Goal: Information Seeking & Learning: Find specific fact

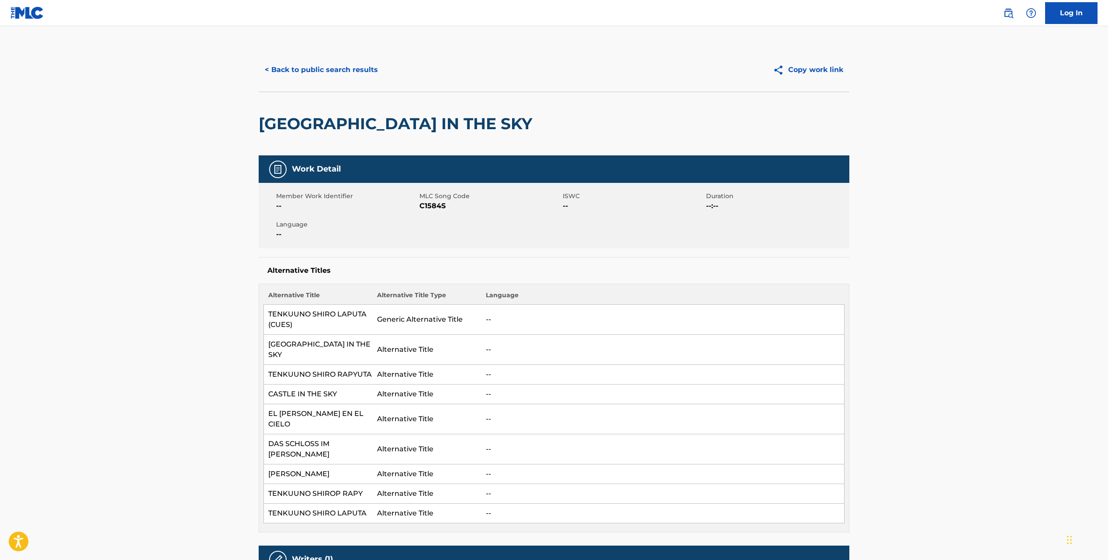
click at [323, 72] on button "< Back to public search results" at bounding box center [321, 70] width 125 height 22
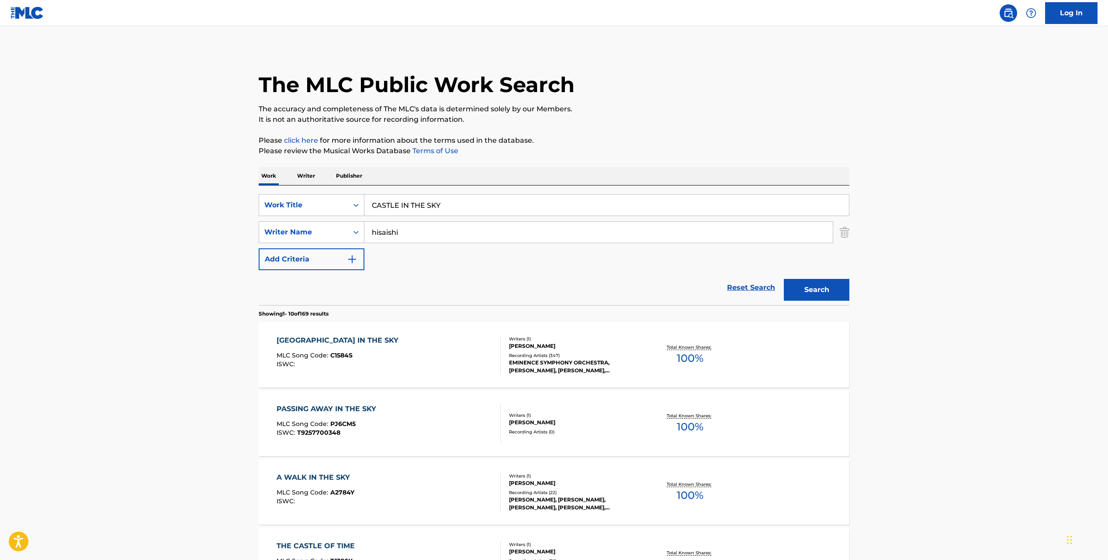
scroll to position [83, 0]
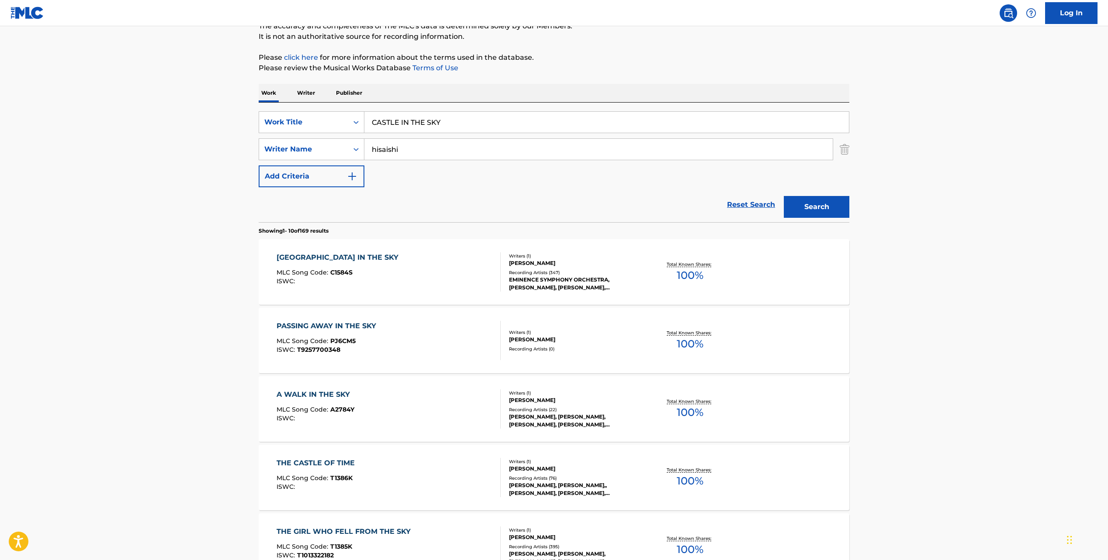
click at [397, 127] on input "CASTLE IN THE SKY" at bounding box center [606, 122] width 484 height 21
paste input "INTO THE FRA"
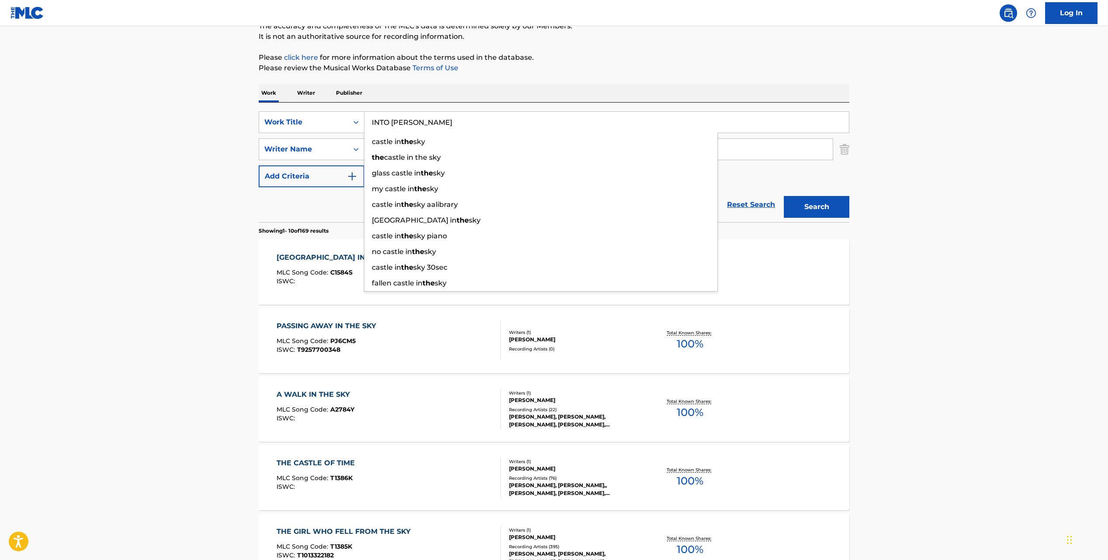
type input "INTO [PERSON_NAME]"
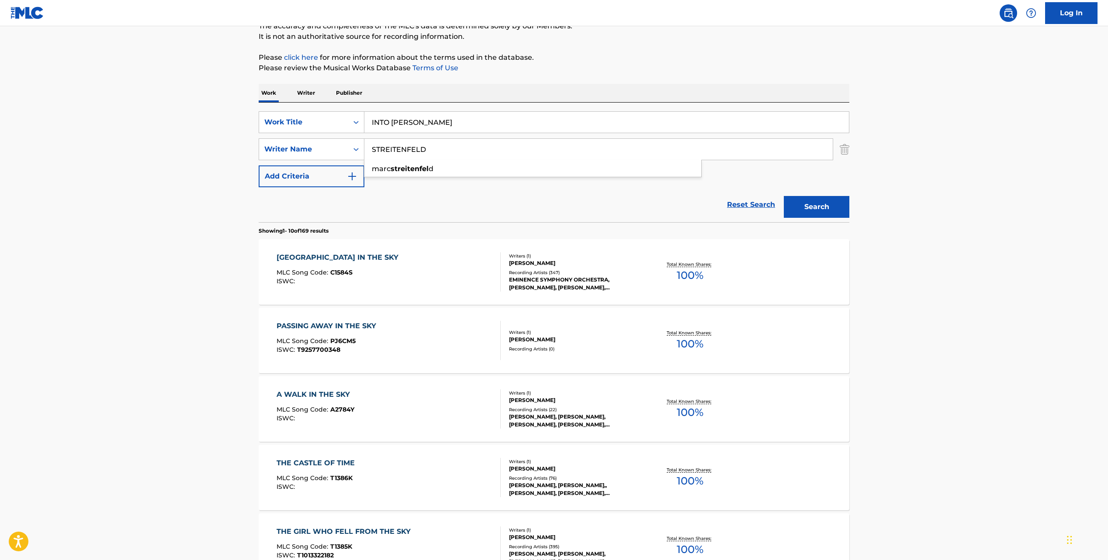
type input "STREITENFELD"
click at [784, 196] on button "Search" at bounding box center [817, 207] width 66 height 22
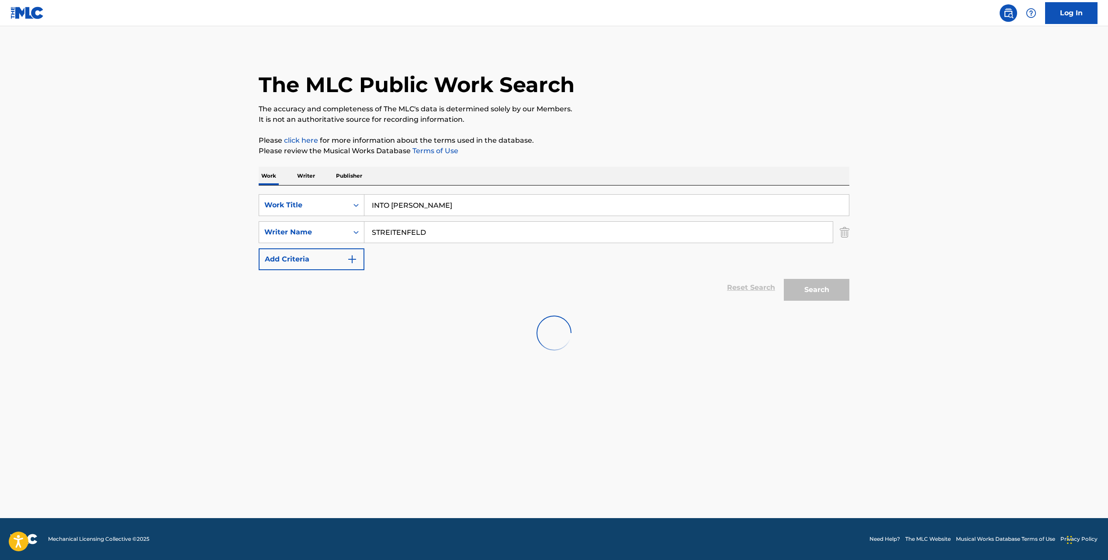
scroll to position [0, 0]
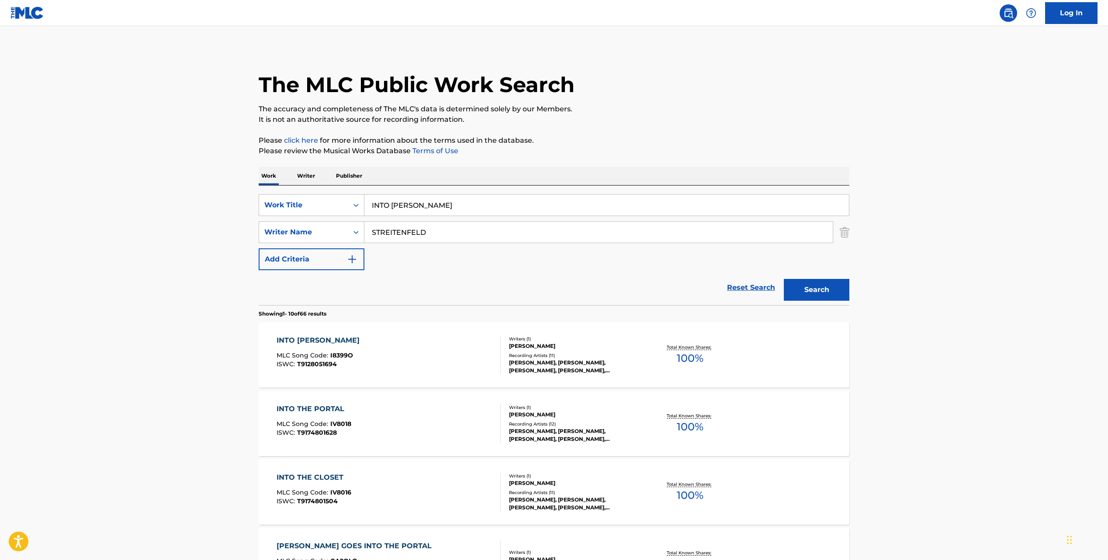
click at [302, 353] on span "MLC Song Code :" at bounding box center [304, 356] width 54 height 8
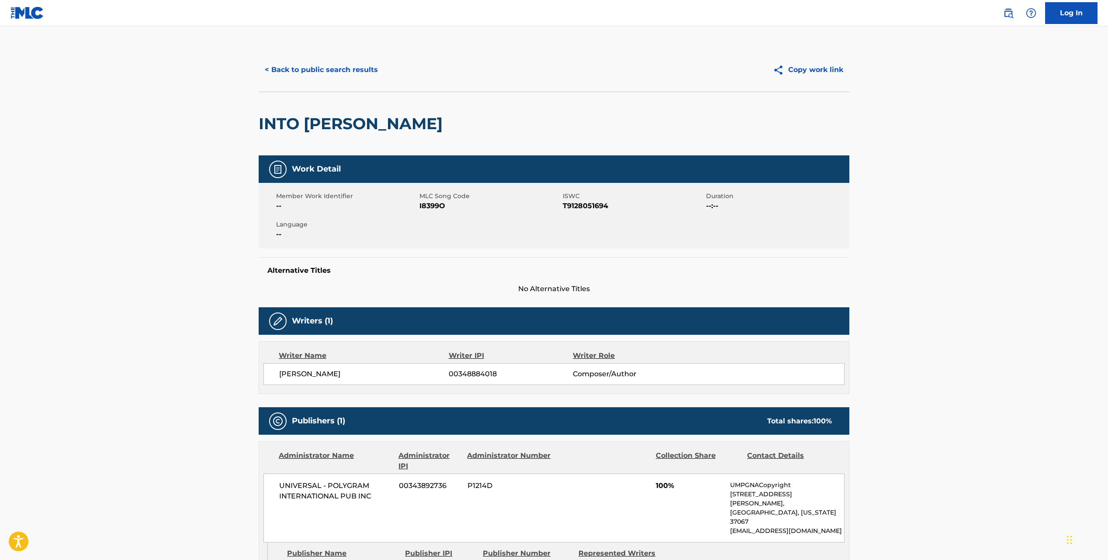
click at [433, 205] on span "I8399O" at bounding box center [489, 206] width 141 height 10
copy span "I8399O"
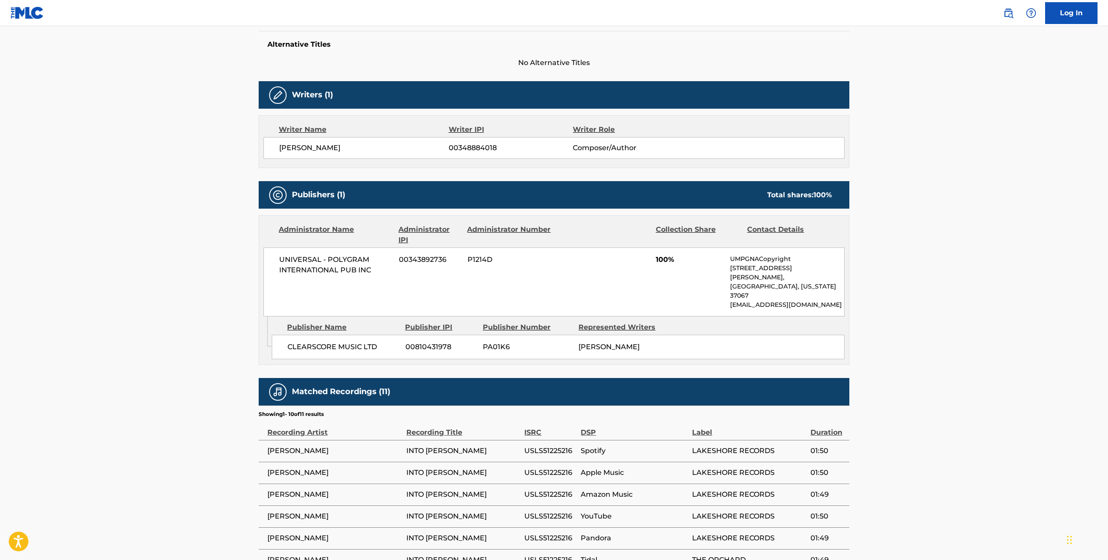
scroll to position [228, 0]
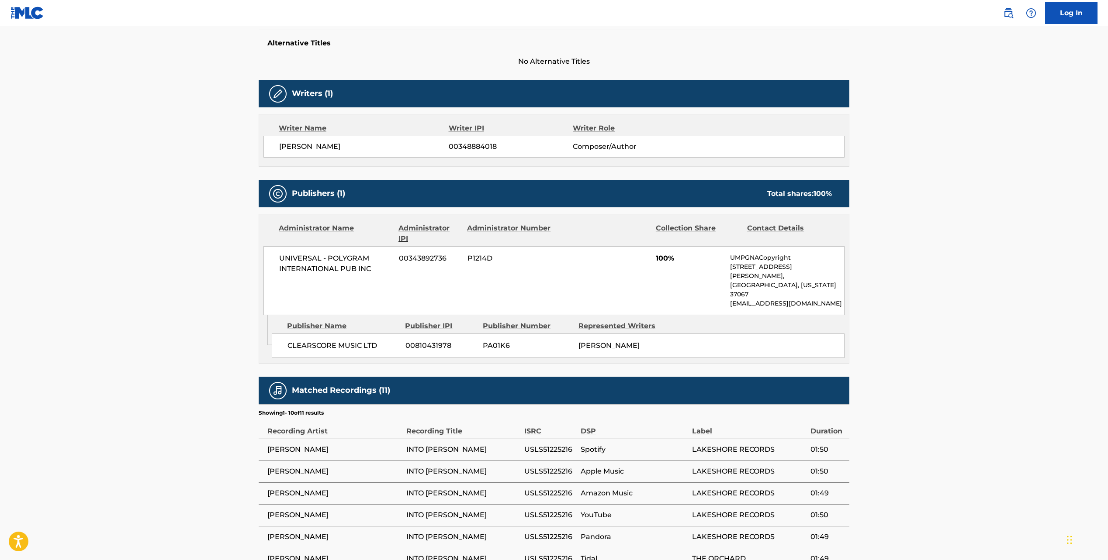
click at [337, 259] on span "UNIVERSAL - POLYGRAM INTERNATIONAL PUB INC" at bounding box center [335, 263] width 113 height 21
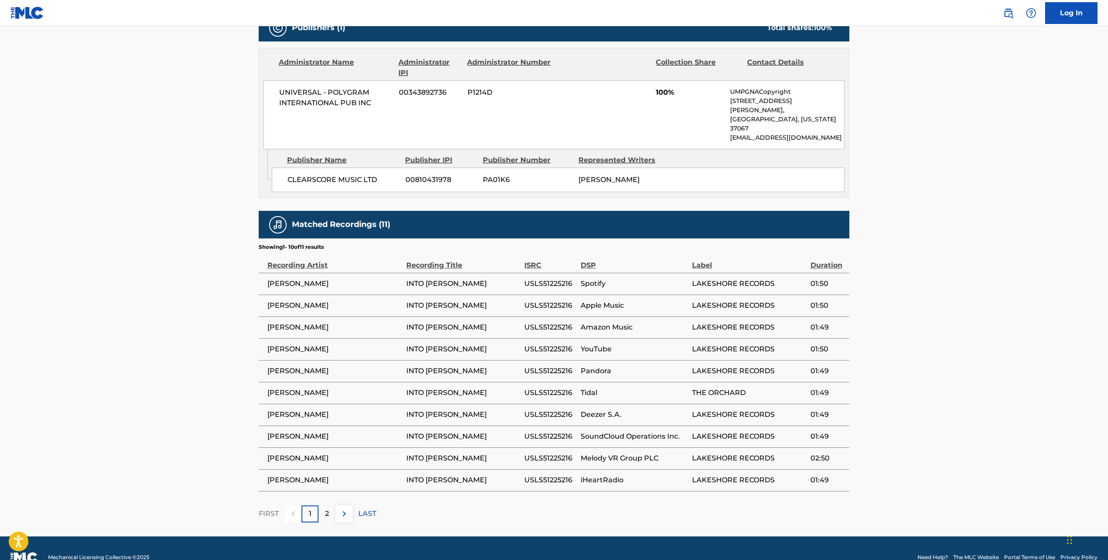
click at [297, 301] on span "[PERSON_NAME]" at bounding box center [334, 306] width 135 height 10
copy div "[PERSON_NAME]"
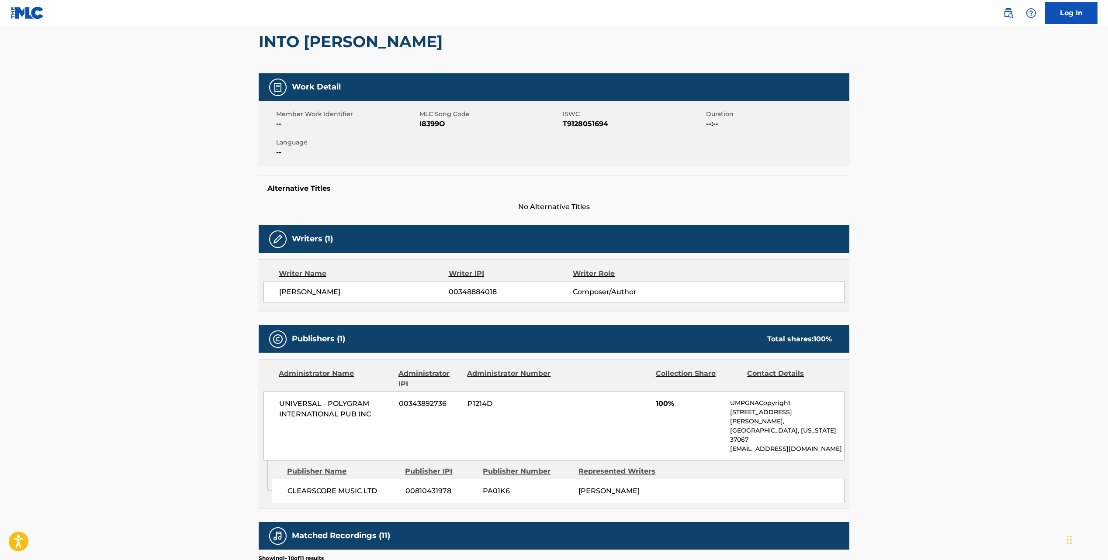
scroll to position [0, 0]
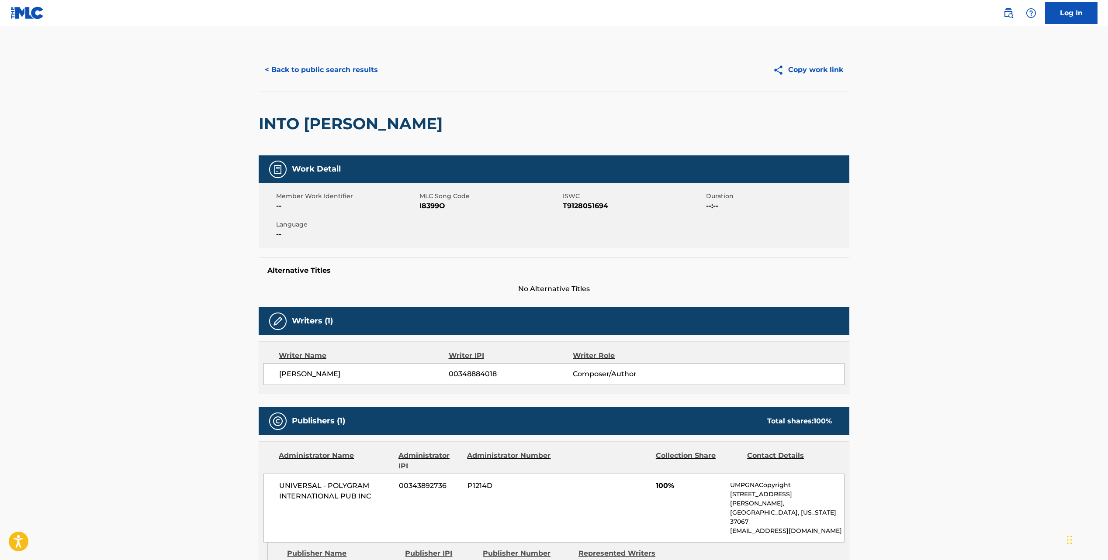
click at [316, 68] on button "< Back to public search results" at bounding box center [321, 70] width 125 height 22
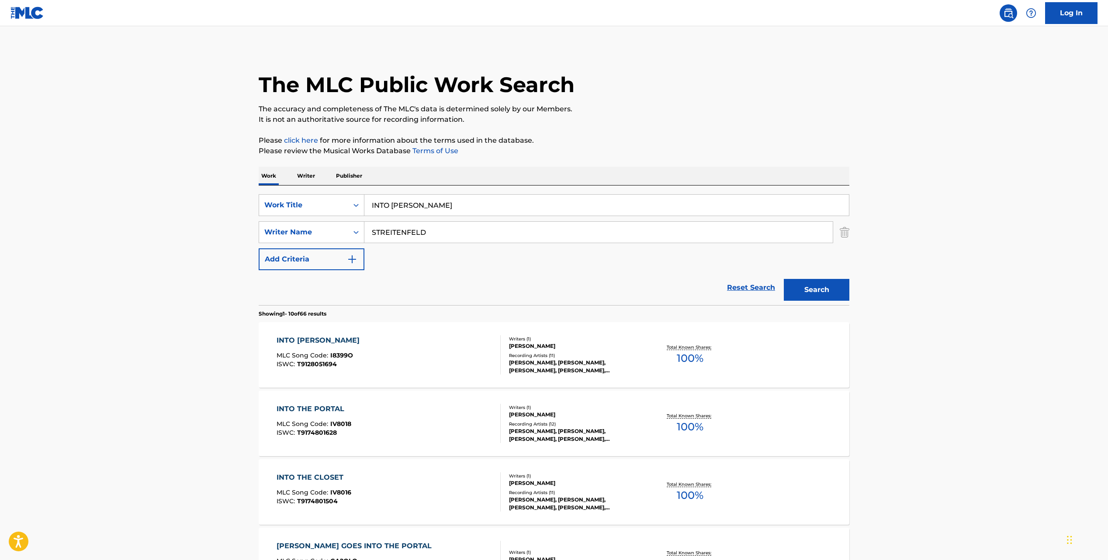
click at [409, 192] on div "SearchWithCriteria0aa60ade-1ac1-4691-b63b-245492b4ffd6 Work Title INTO [PERSON_…" at bounding box center [554, 246] width 591 height 120
click at [398, 205] on input "INTO [PERSON_NAME]" at bounding box center [606, 205] width 484 height 21
paste input "ALL I WANT FOR CHRISTMAS IS YOU"
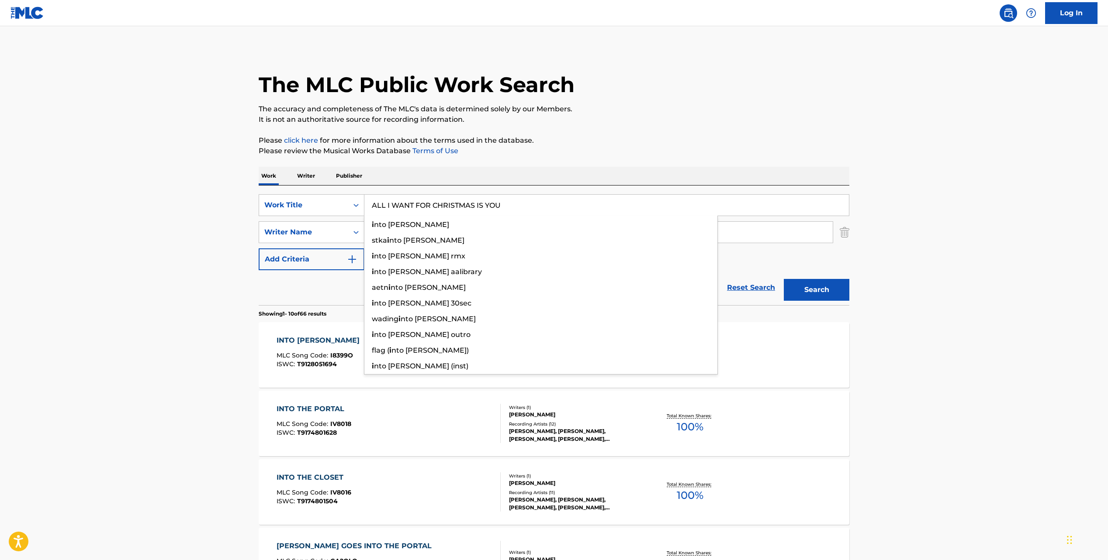
type input "ALL I WANT FOR CHRISTMAS IS YOU"
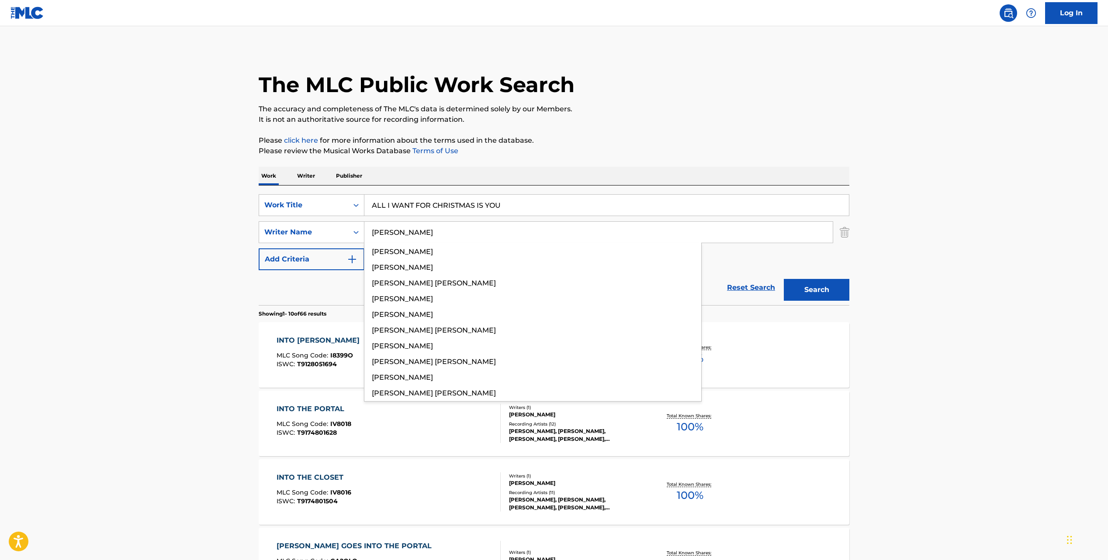
type input "[PERSON_NAME]"
click at [784, 279] on button "Search" at bounding box center [817, 290] width 66 height 22
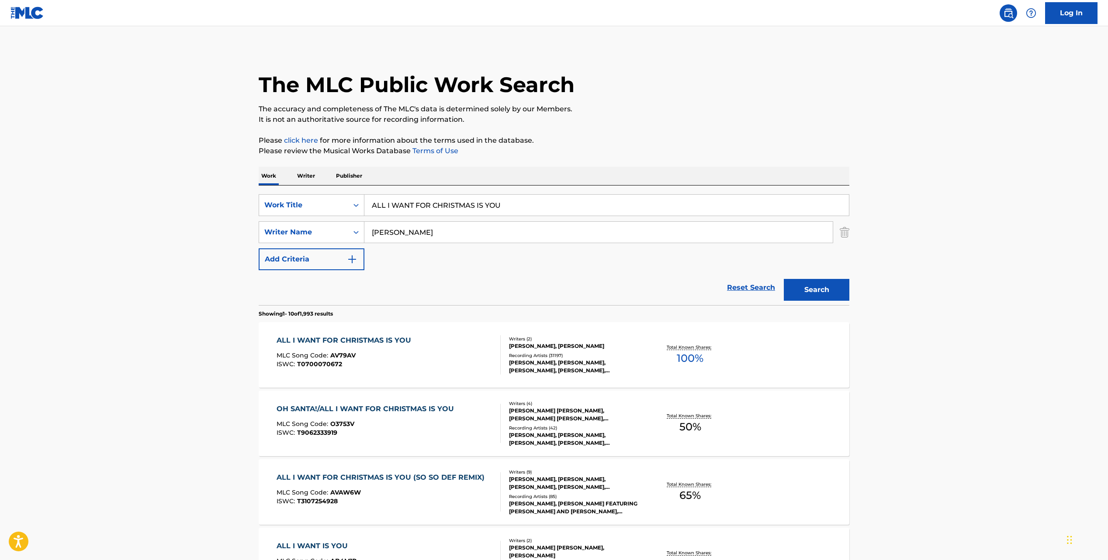
click at [420, 353] on div "ALL I WANT FOR CHRISTMAS IS YOU MLC Song Code : AV79AV ISWC : T0700070672" at bounding box center [389, 354] width 225 height 39
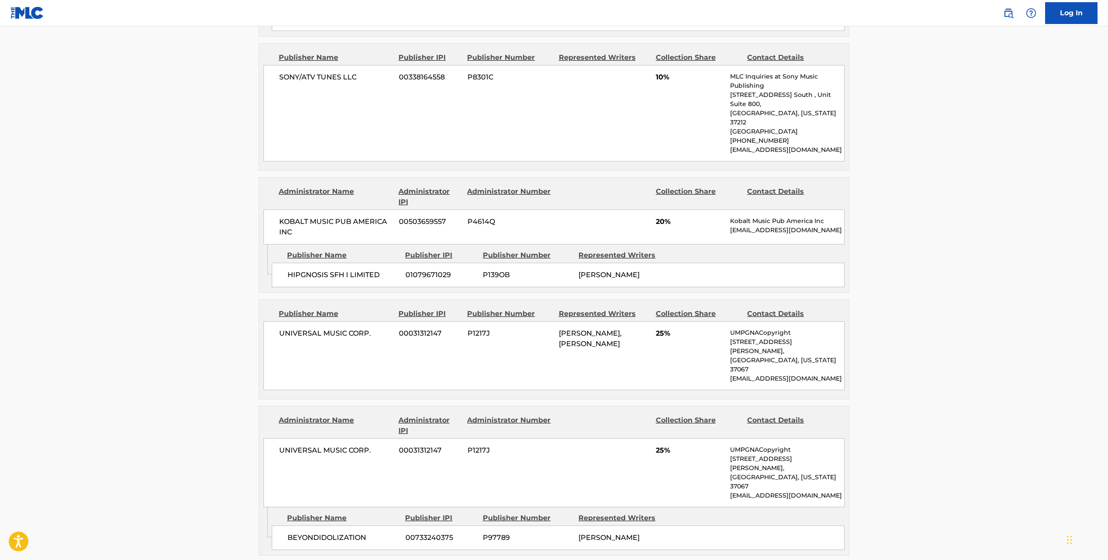
scroll to position [900, 0]
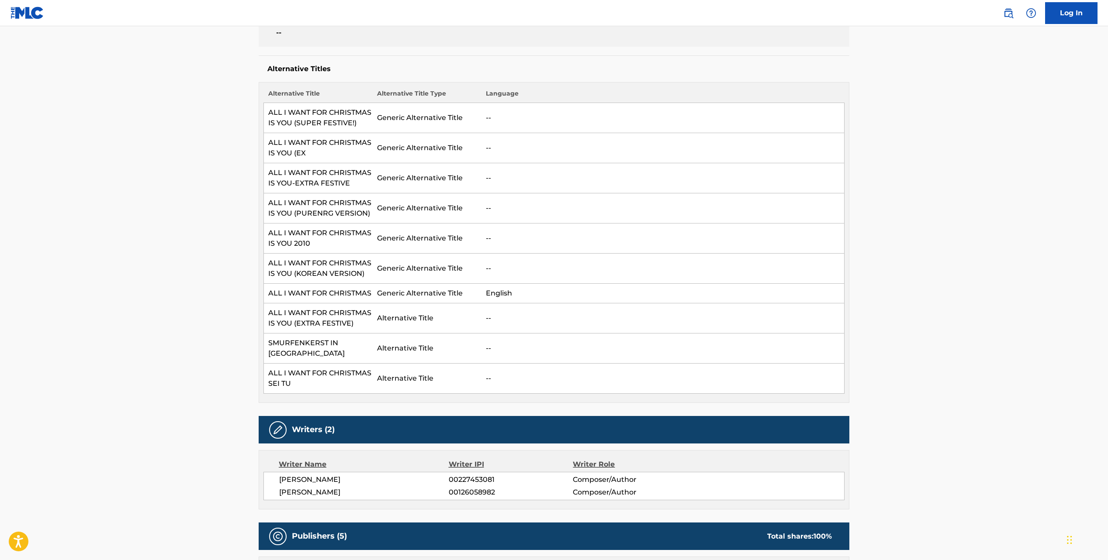
click at [275, 305] on td "ALL I WANT FOR CHRISTMAS IS YOU (EXTRA FESTIVE)" at bounding box center [318, 319] width 109 height 30
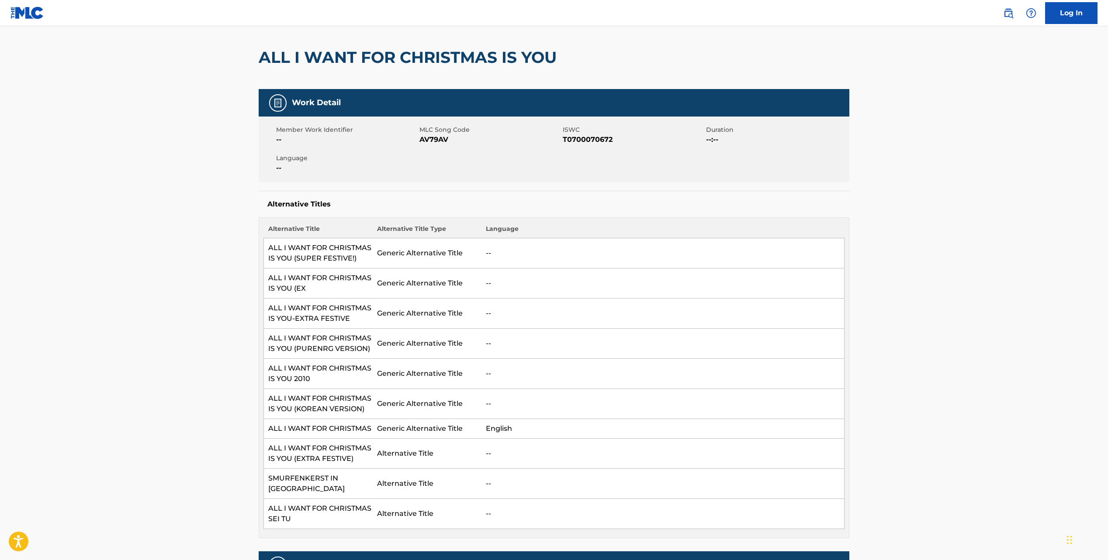
scroll to position [0, 0]
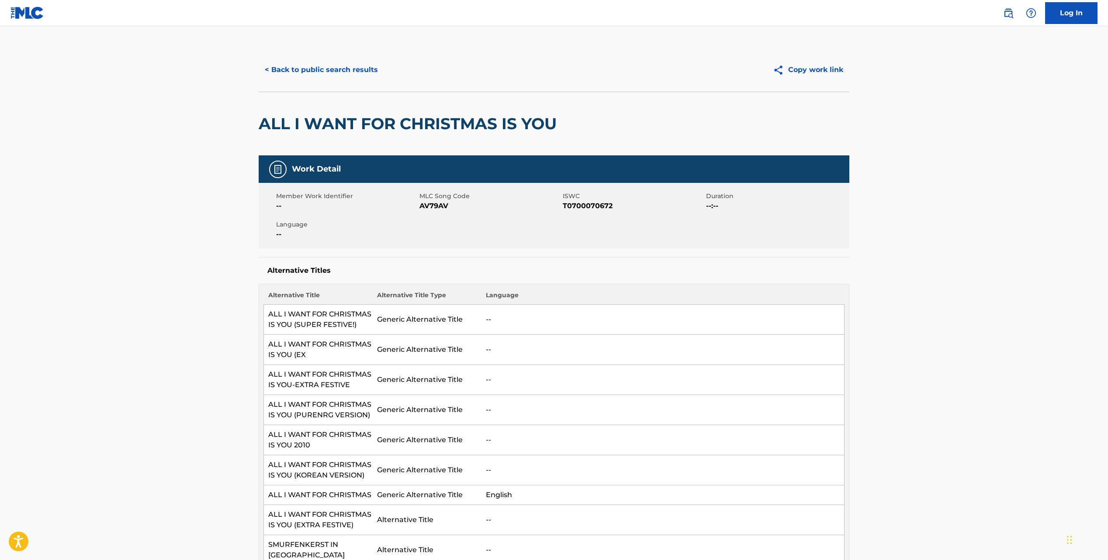
click at [296, 76] on button "< Back to public search results" at bounding box center [321, 70] width 125 height 22
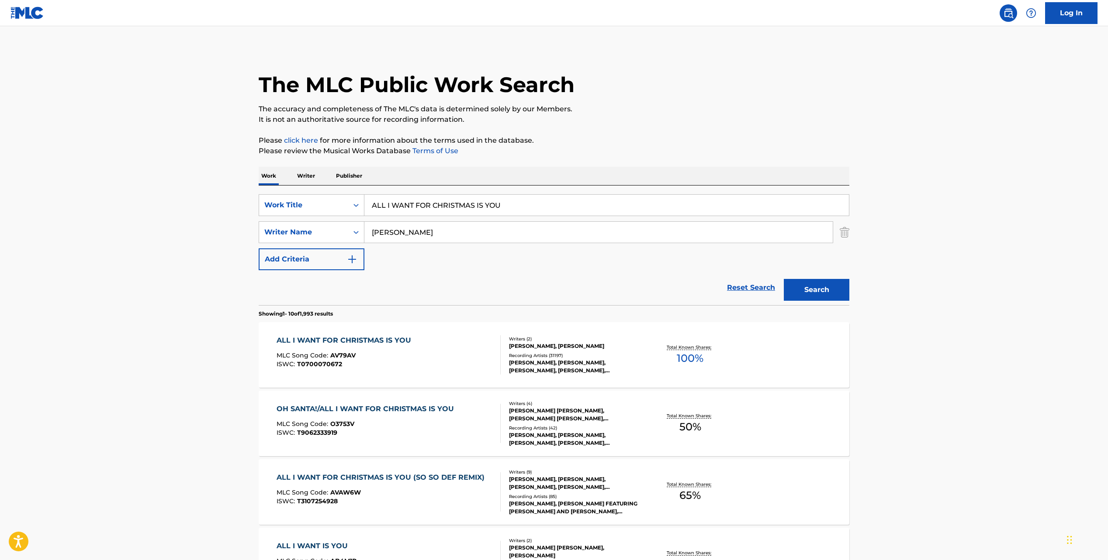
click at [394, 210] on input "ALL I WANT FOR CHRISTMAS IS YOU" at bounding box center [606, 205] width 484 height 21
paste input "HURRICANE"
type input "HURRICANE"
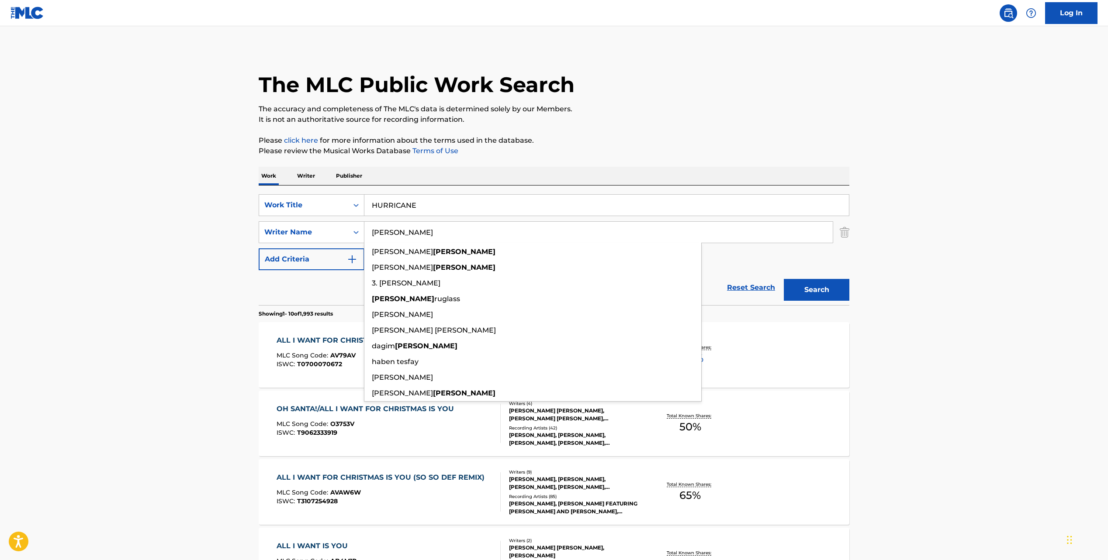
type input "[PERSON_NAME]"
click at [784, 279] on button "Search" at bounding box center [817, 290] width 66 height 22
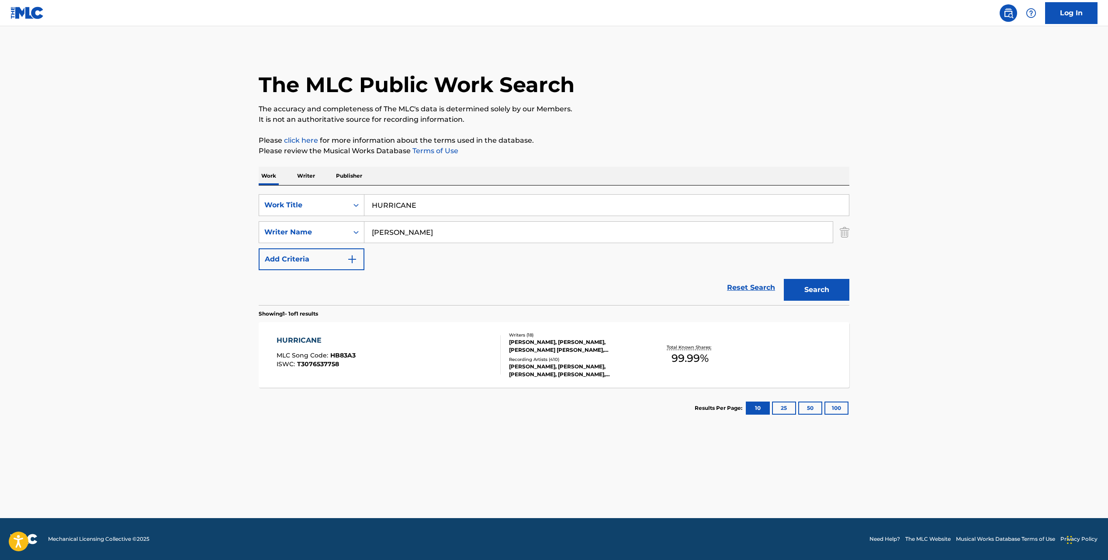
click at [330, 355] on span "HB83A3" at bounding box center [342, 356] width 25 height 8
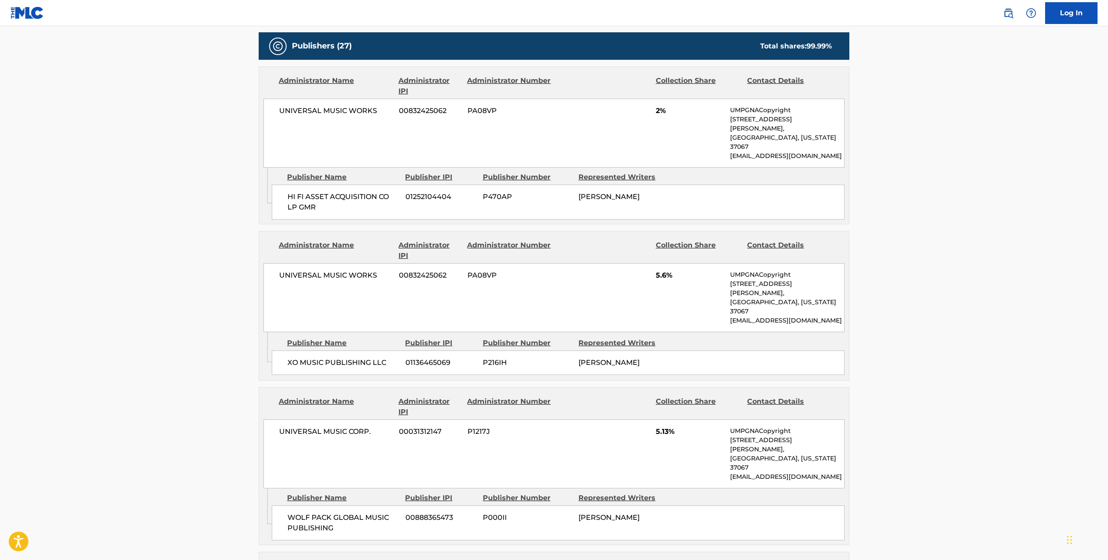
scroll to position [595, 0]
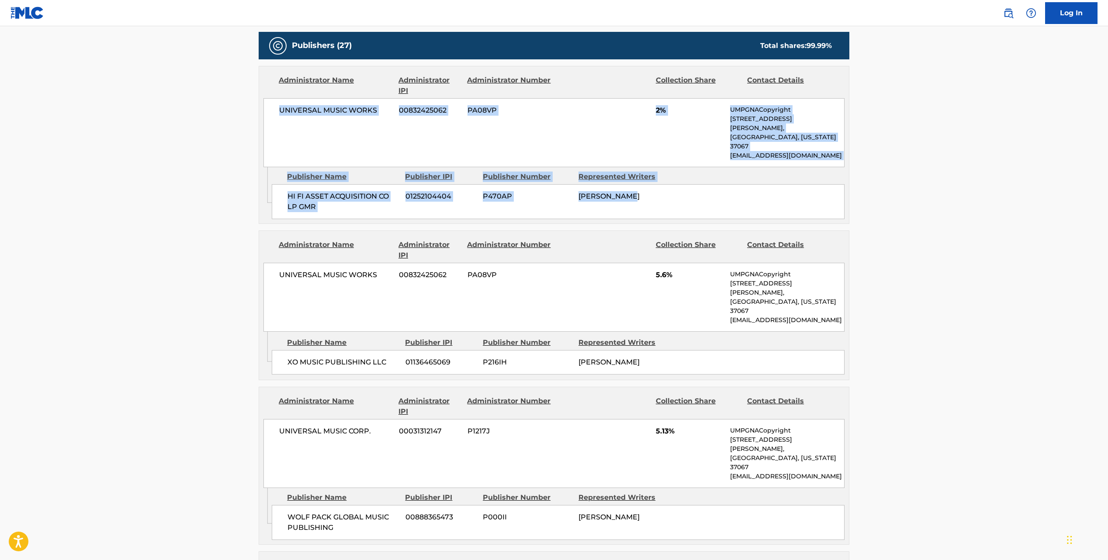
drag, startPoint x: 279, startPoint y: 99, endPoint x: 744, endPoint y: 182, distance: 473.1
click at [744, 182] on div "Administrator Name Administrator IPI Administrator Number Collection Share Cont…" at bounding box center [554, 145] width 591 height 158
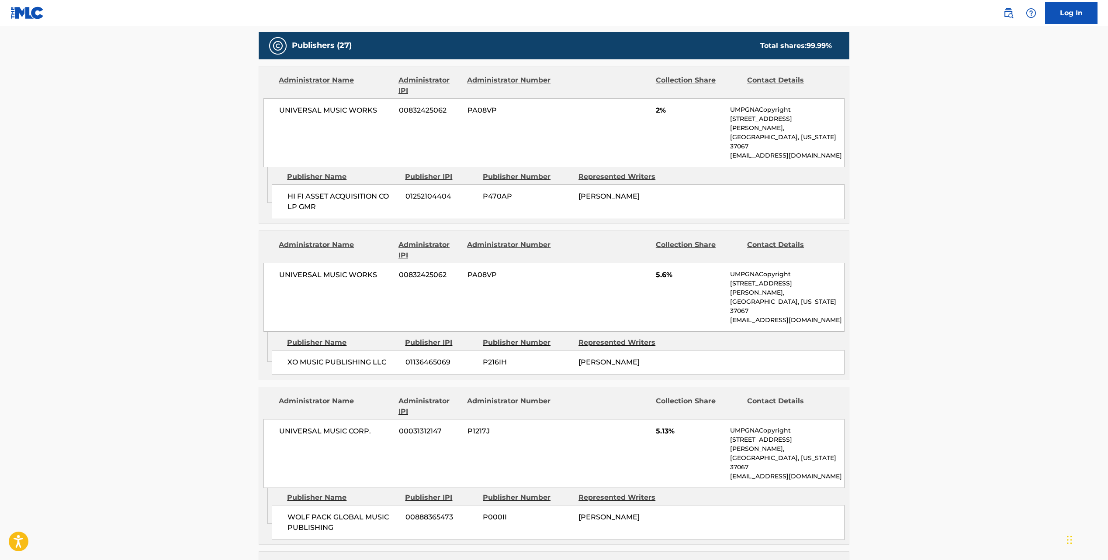
click at [374, 240] on div "Administrator Name" at bounding box center [335, 250] width 113 height 21
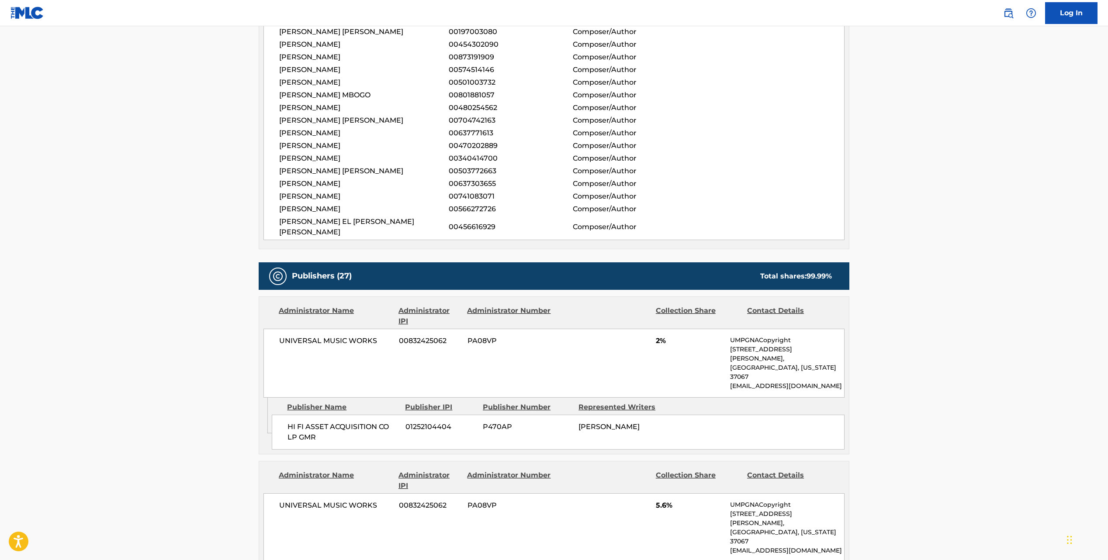
scroll to position [372, 0]
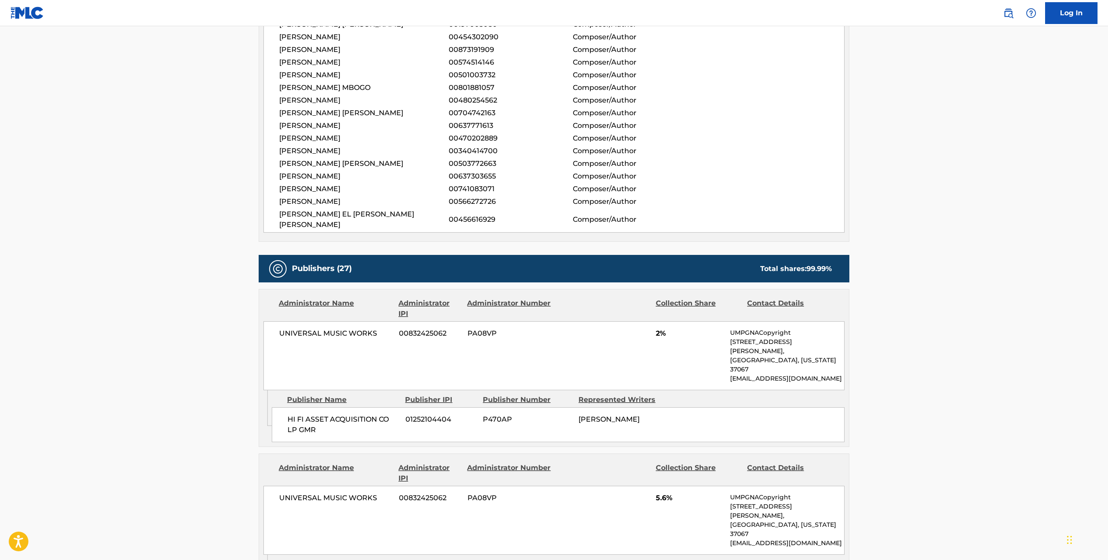
click at [315, 322] on div "UNIVERSAL MUSIC WORKS 00832425062 PA08VP 2% UMPGNACopyright [STREET_ADDRESS][PE…" at bounding box center [553, 356] width 581 height 69
copy div "UNIVERSAL MUSIC WORKS"
click at [325, 415] on span "HI FI ASSET ACQUISITION CO LP GMR" at bounding box center [342, 425] width 111 height 21
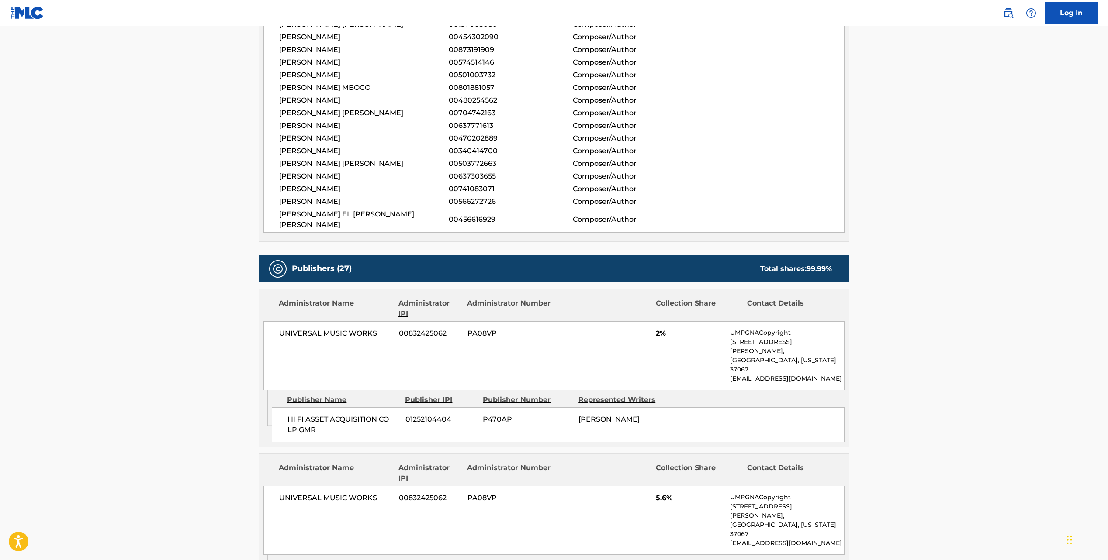
click at [325, 415] on span "HI FI ASSET ACQUISITION CO LP GMR" at bounding box center [342, 425] width 111 height 21
copy div "HI FI ASSET ACQUISITION CO LP GMR"
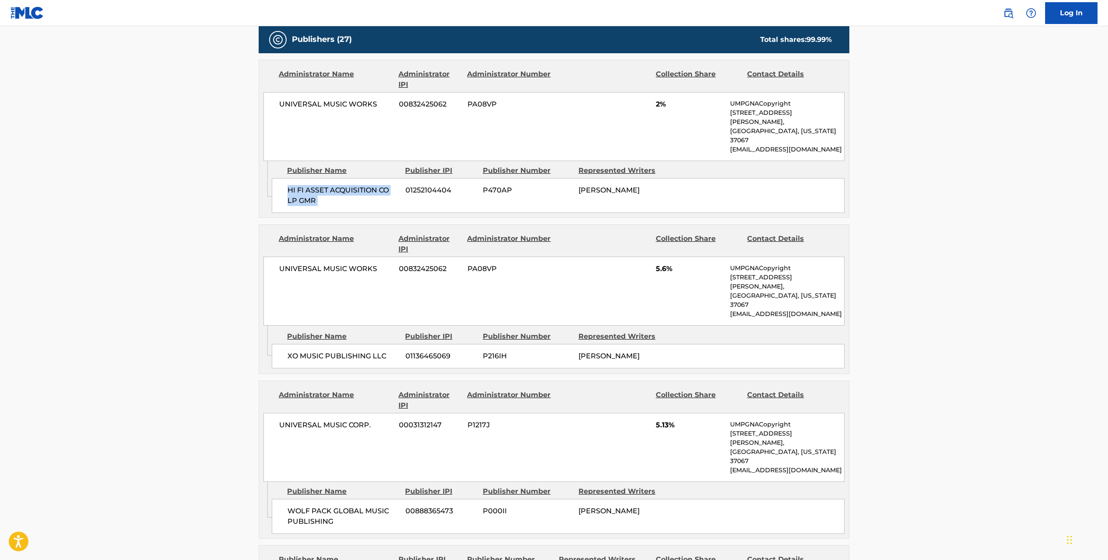
scroll to position [606, 0]
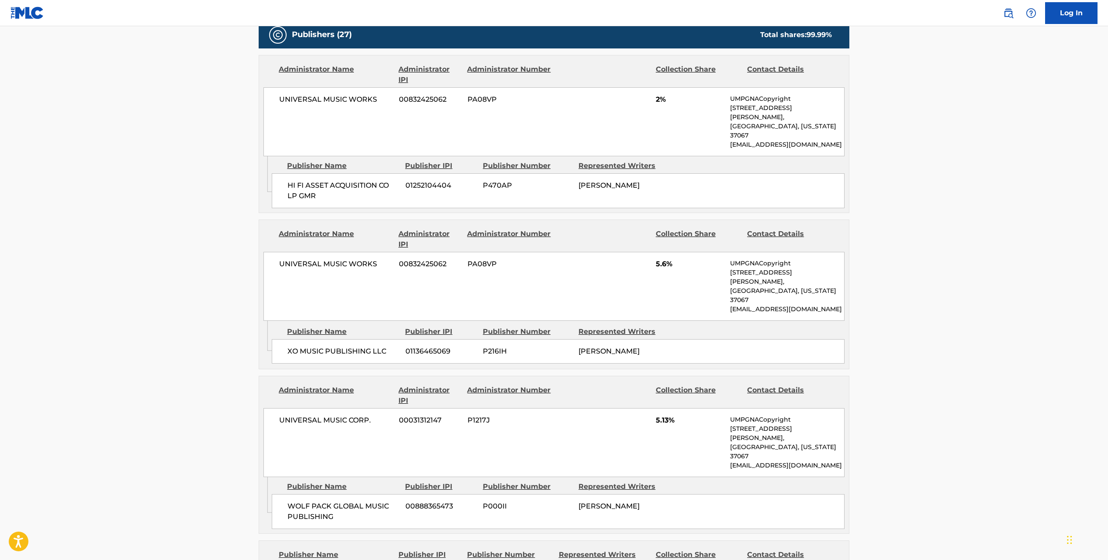
click at [309, 259] on span "UNIVERSAL MUSIC WORKS" at bounding box center [335, 264] width 113 height 10
copy div "UNIVERSAL MUSIC WORKS"
click at [349, 346] on span "XO MUSIC PUBLISHING LLC" at bounding box center [342, 351] width 111 height 10
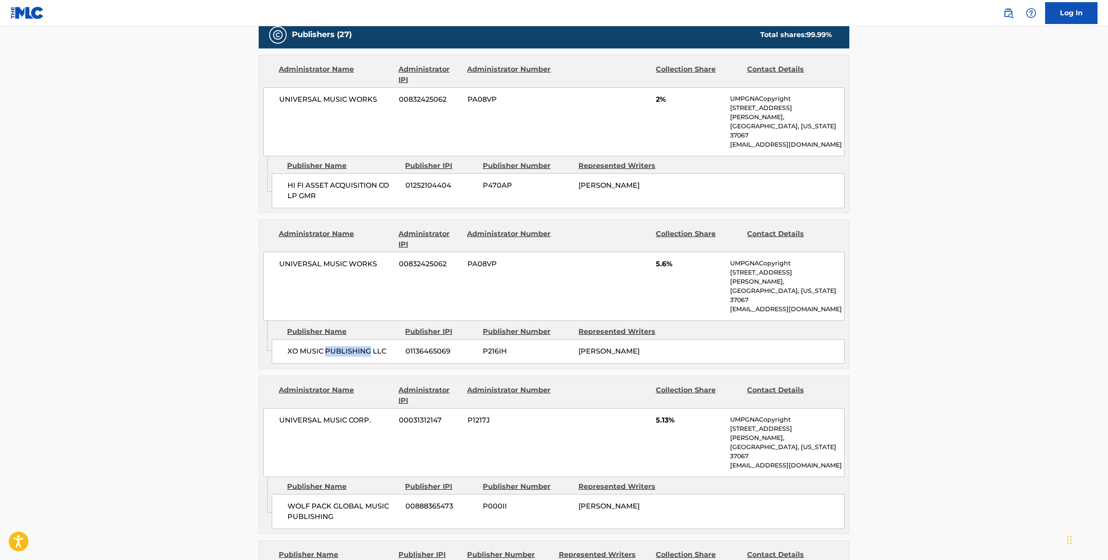
click at [349, 346] on span "XO MUSIC PUBLISHING LLC" at bounding box center [342, 351] width 111 height 10
copy div "XO MUSIC PUBLISHING LLC"
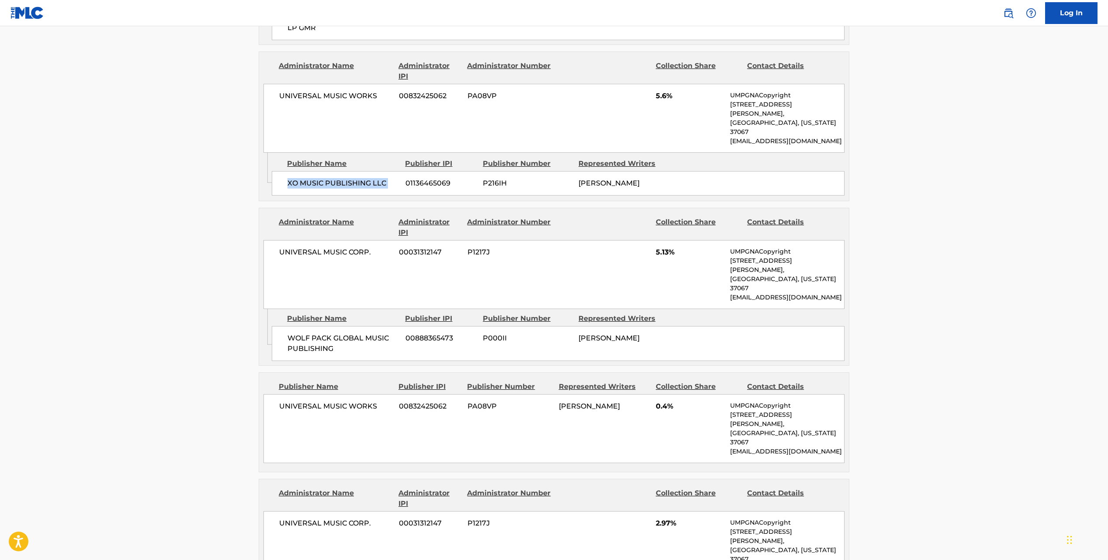
scroll to position [776, 0]
click at [317, 246] on span "UNIVERSAL MUSIC CORP." at bounding box center [335, 251] width 113 height 10
copy div "UNIVERSAL MUSIC CORP."
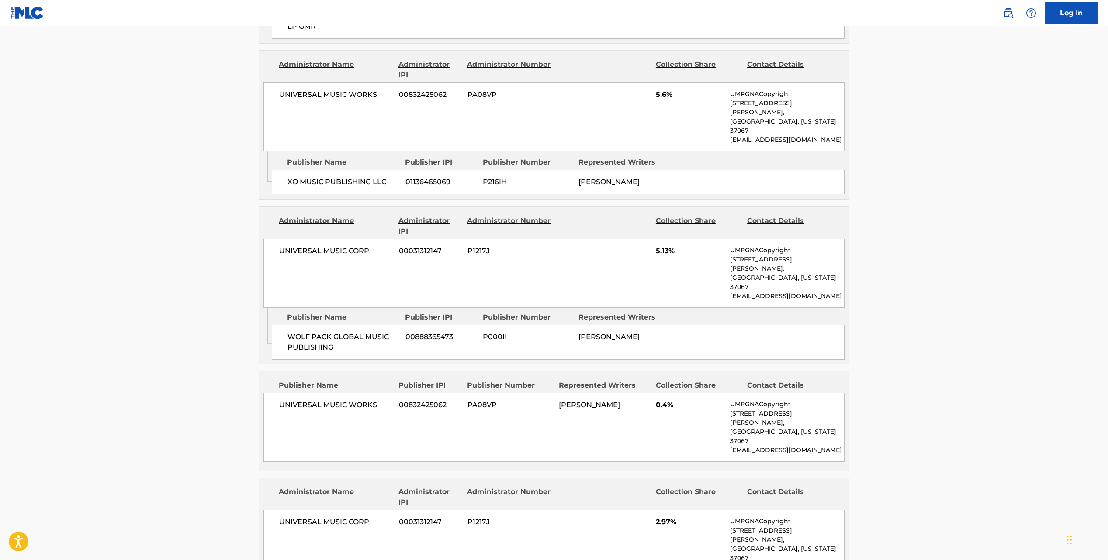
click at [322, 332] on span "WOLF PACK GLOBAL MUSIC PUBLISHING" at bounding box center [342, 342] width 111 height 21
copy div "WOLF PACK GLOBAL MUSIC PUBLISHING"
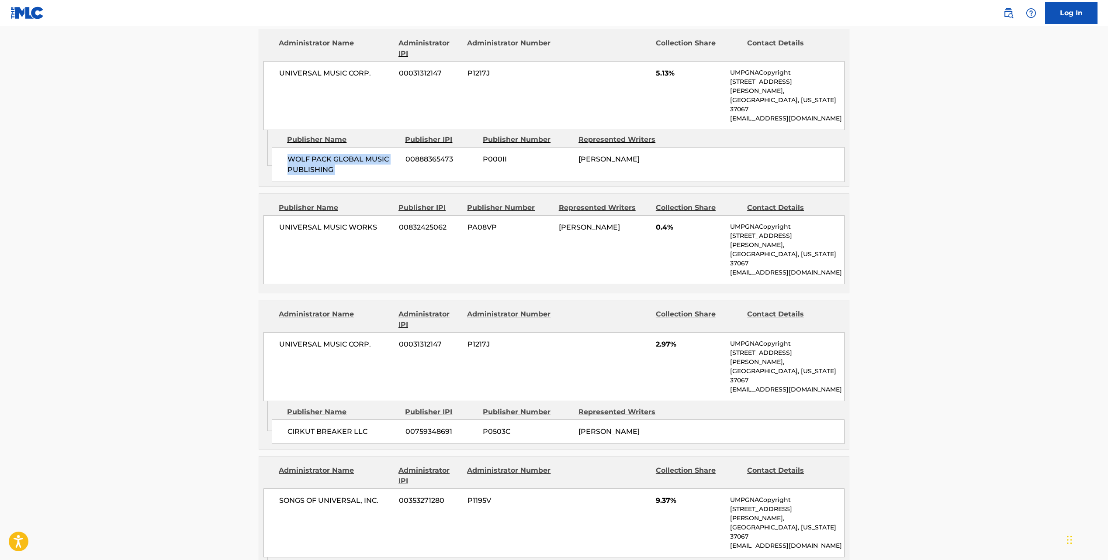
scroll to position [953, 0]
click at [317, 223] on span "UNIVERSAL MUSIC WORKS" at bounding box center [335, 228] width 113 height 10
copy div "UNIVERSAL MUSIC WORKS"
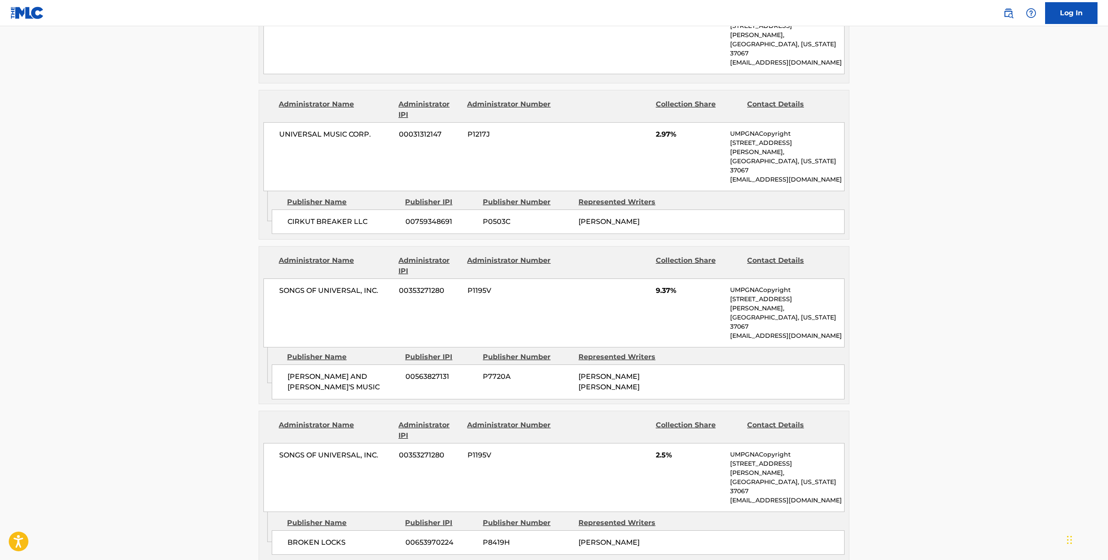
scroll to position [1166, 0]
click at [292, 128] on span "UNIVERSAL MUSIC CORP." at bounding box center [335, 133] width 113 height 10
copy div "UNIVERSAL MUSIC CORP."
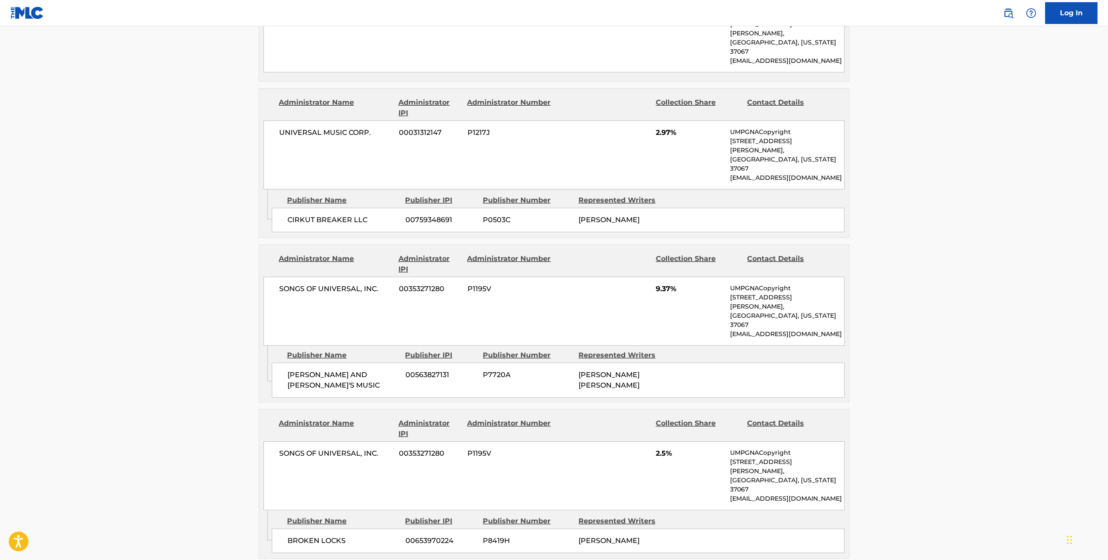
click at [324, 215] on span "CIRKUT BREAKER LLC" at bounding box center [342, 220] width 111 height 10
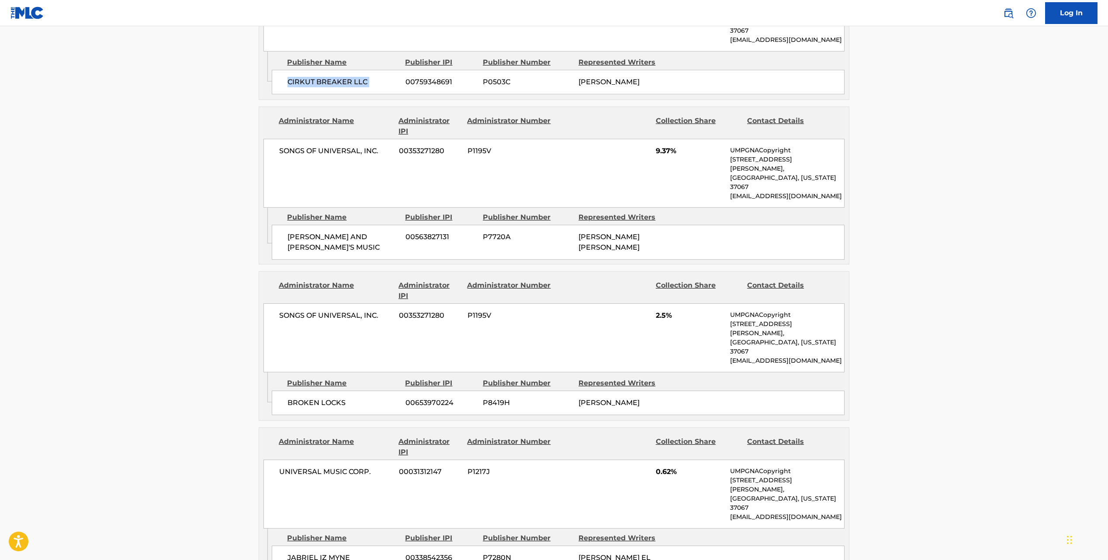
scroll to position [1318, 0]
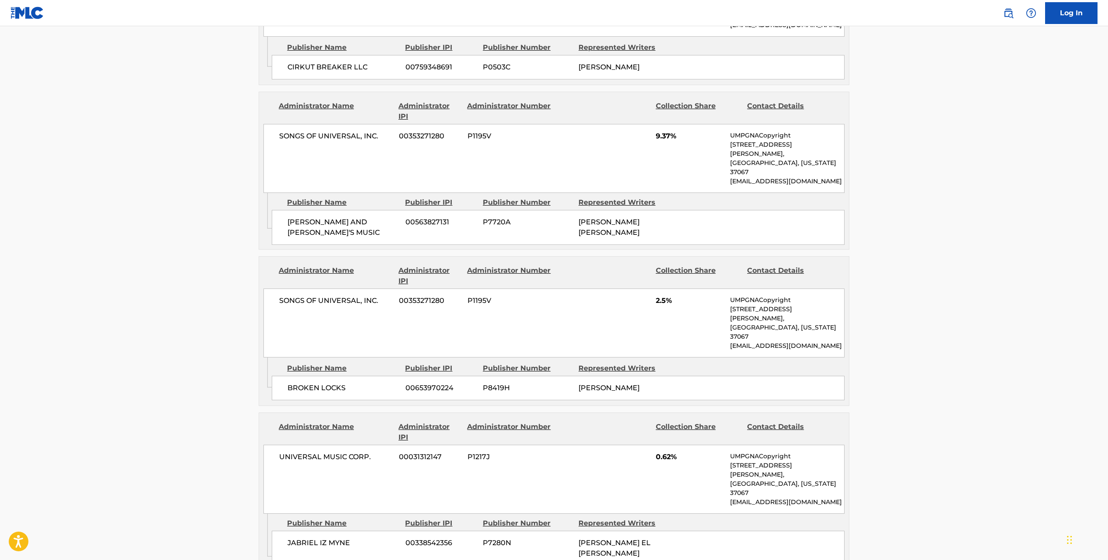
click at [331, 131] on span "SONGS OF UNIVERSAL, INC." at bounding box center [335, 136] width 113 height 10
click at [314, 217] on span "[PERSON_NAME] AND [PERSON_NAME]'S MUSIC" at bounding box center [342, 227] width 111 height 21
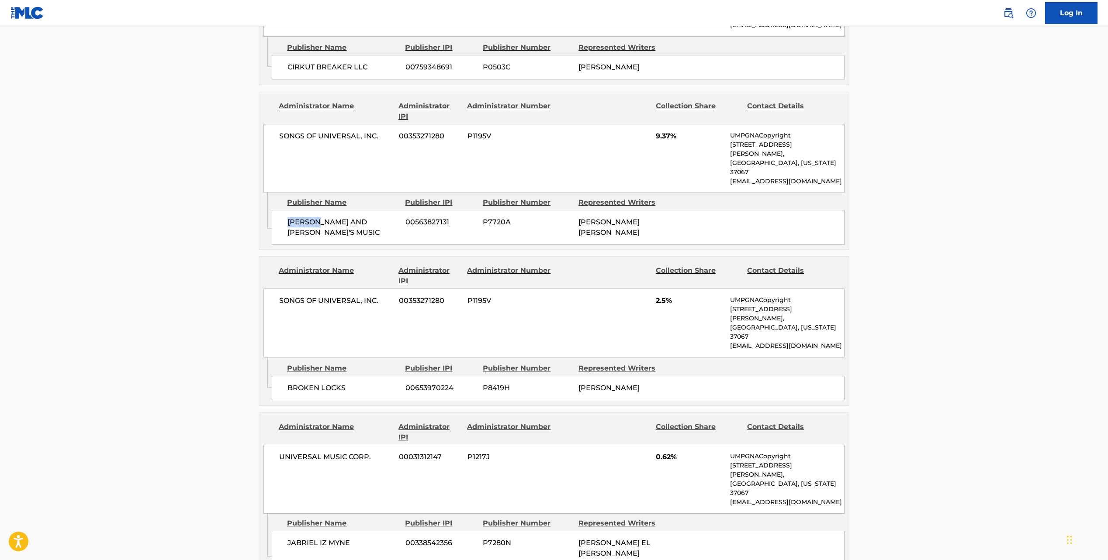
click at [314, 217] on span "[PERSON_NAME] AND [PERSON_NAME]'S MUSIC" at bounding box center [342, 227] width 111 height 21
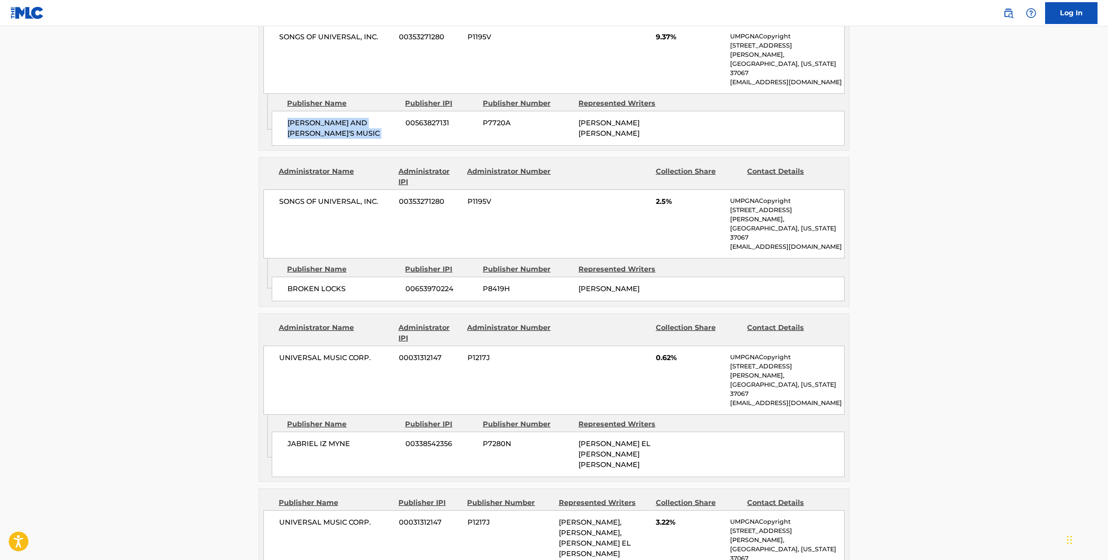
scroll to position [1430, 0]
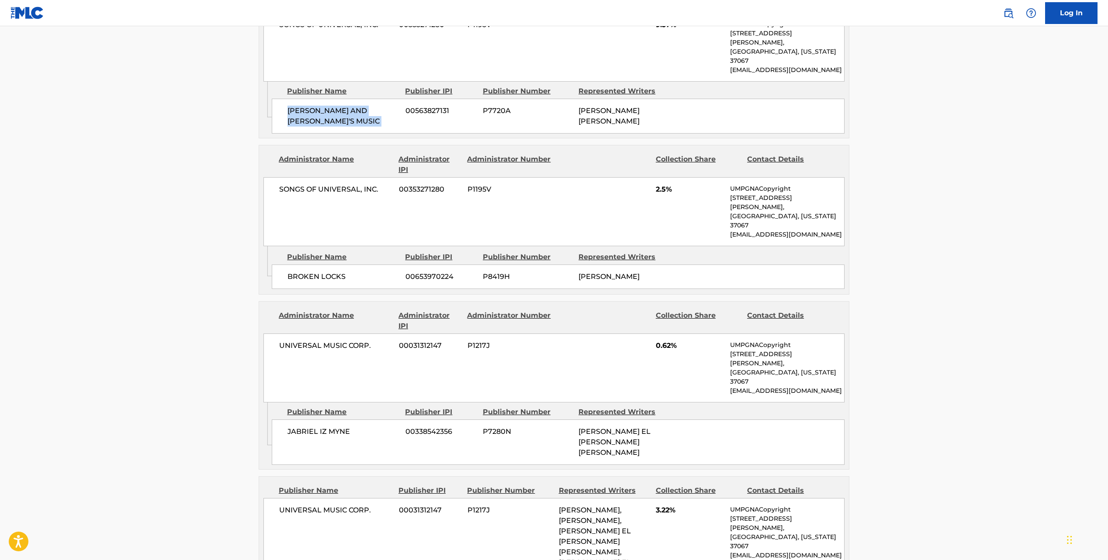
click at [330, 184] on span "SONGS OF UNIVERSAL, INC." at bounding box center [335, 189] width 113 height 10
click at [318, 272] on span "BROKEN LOCKS" at bounding box center [342, 277] width 111 height 10
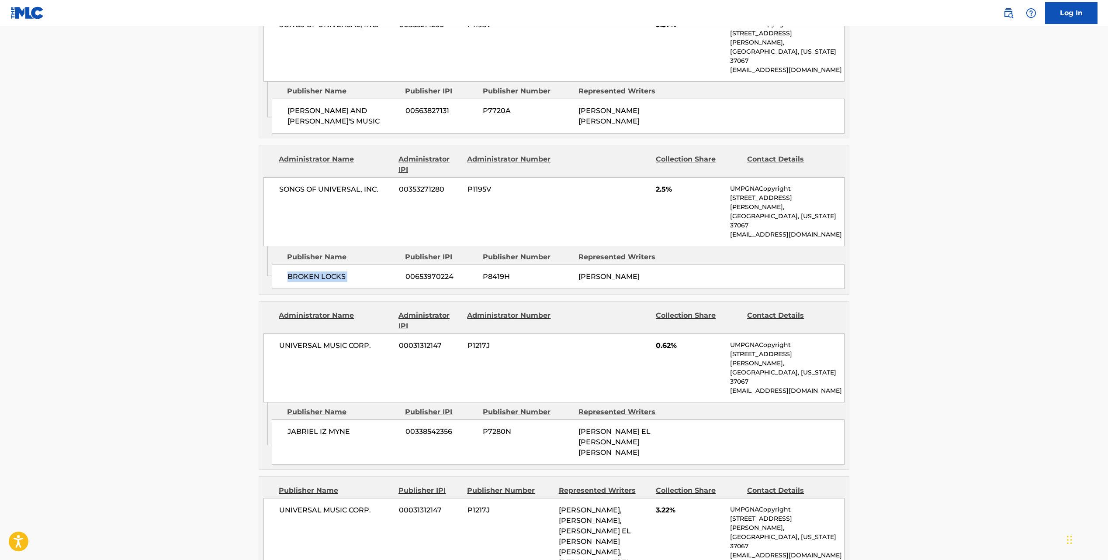
click at [318, 272] on span "BROKEN LOCKS" at bounding box center [342, 277] width 111 height 10
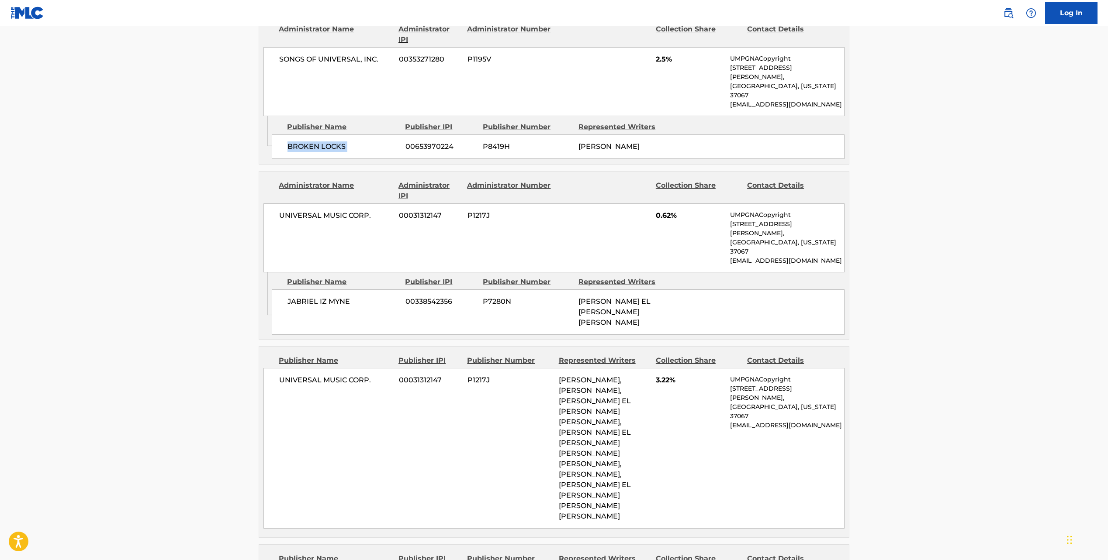
scroll to position [1562, 0]
click at [317, 209] on span "UNIVERSAL MUSIC CORP." at bounding box center [335, 214] width 113 height 10
click at [297, 295] on span "JABRIEL IZ MYNE" at bounding box center [342, 300] width 111 height 10
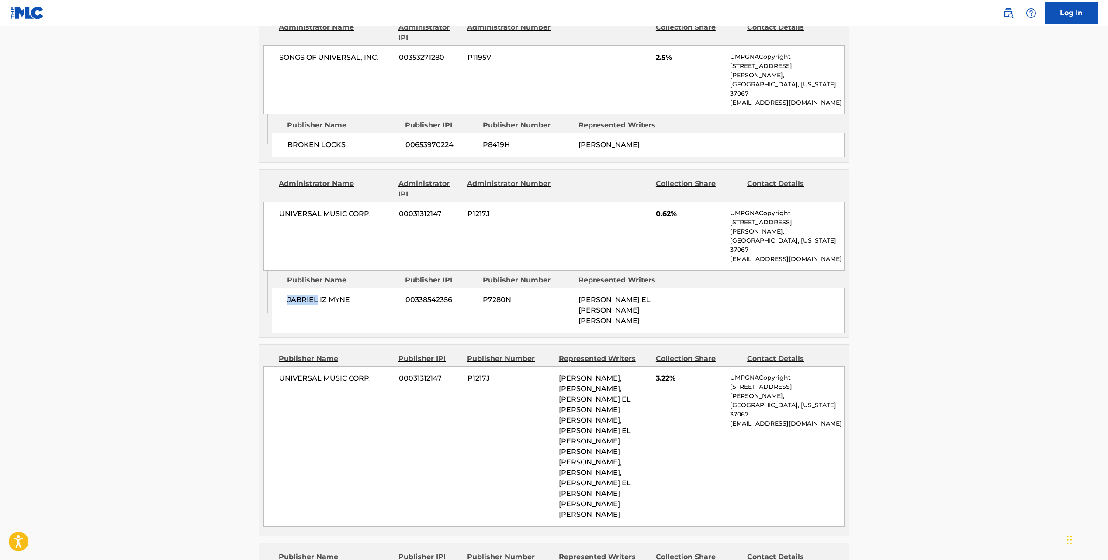
click at [297, 295] on span "JABRIEL IZ MYNE" at bounding box center [342, 300] width 111 height 10
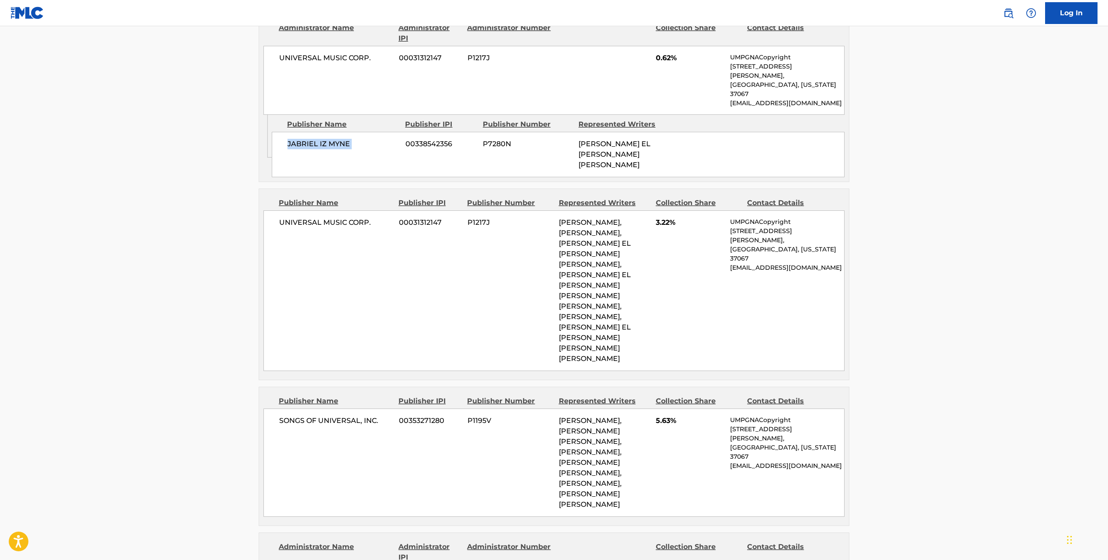
scroll to position [1724, 0]
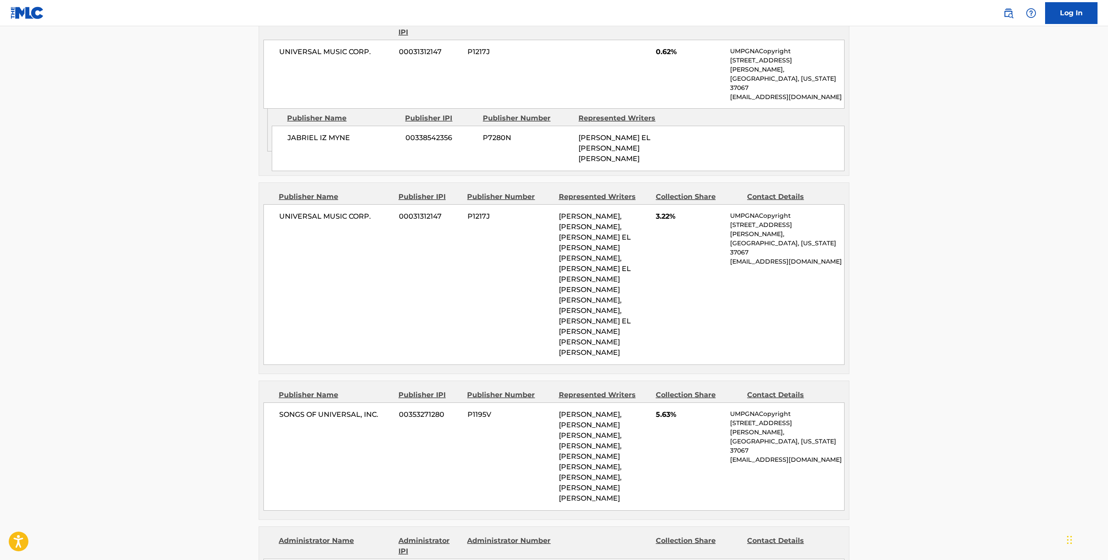
click at [338, 211] on span "UNIVERSAL MUSIC CORP." at bounding box center [335, 216] width 113 height 10
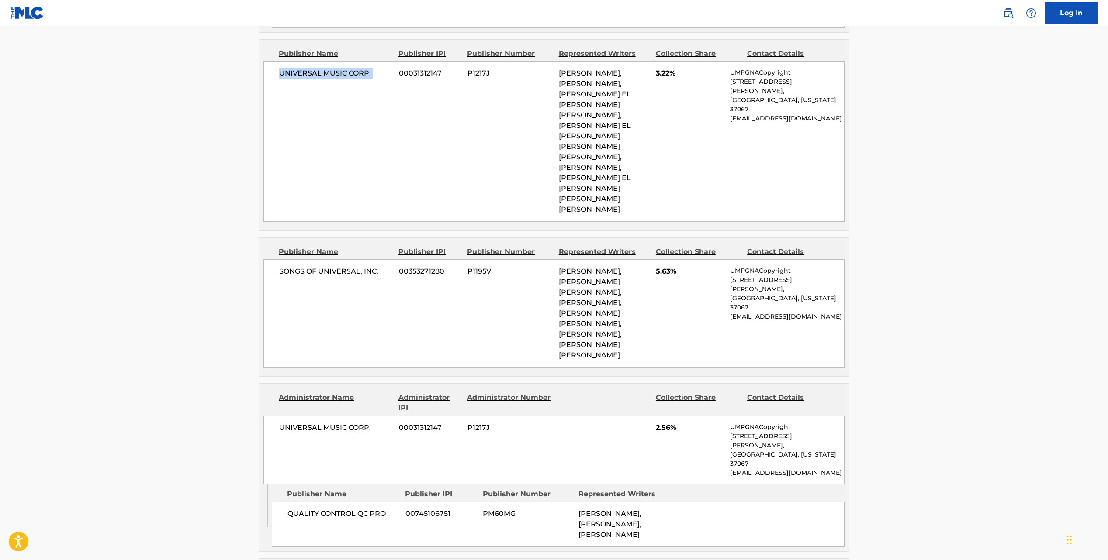
scroll to position [1869, 0]
click at [341, 265] on span "SONGS OF UNIVERSAL, INC." at bounding box center [335, 270] width 113 height 10
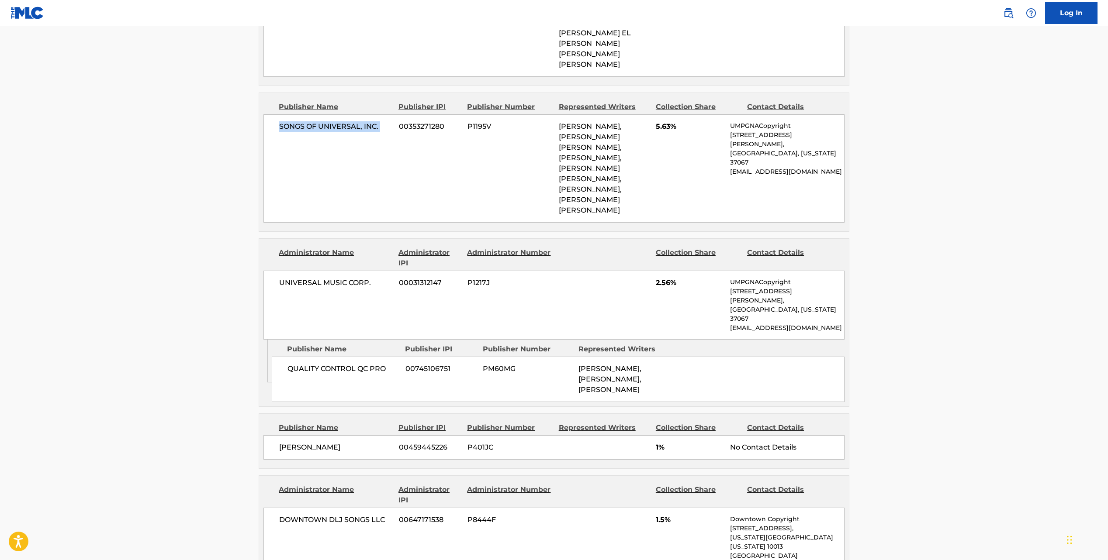
scroll to position [2016, 0]
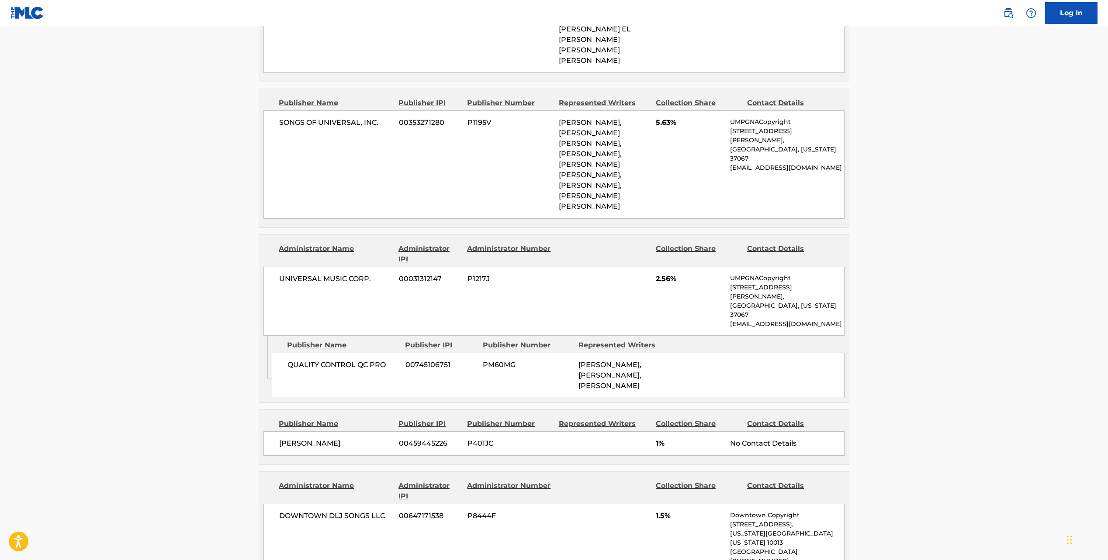
click at [342, 274] on span "UNIVERSAL MUSIC CORP." at bounding box center [335, 279] width 113 height 10
click at [360, 360] on span "QUALITY CONTROL QC PRO" at bounding box center [342, 365] width 111 height 10
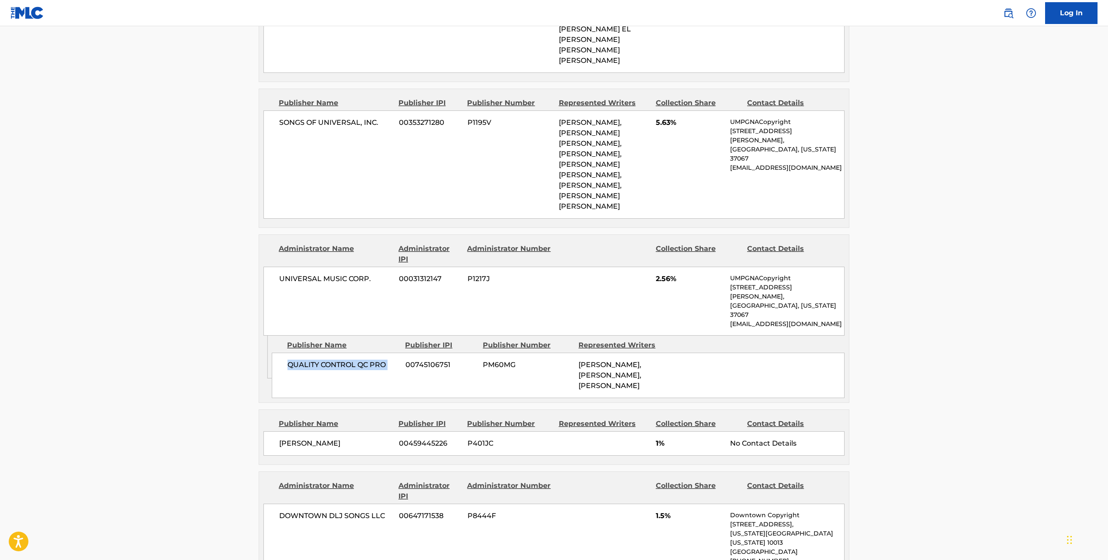
click at [360, 360] on span "QUALITY CONTROL QC PRO" at bounding box center [342, 365] width 111 height 10
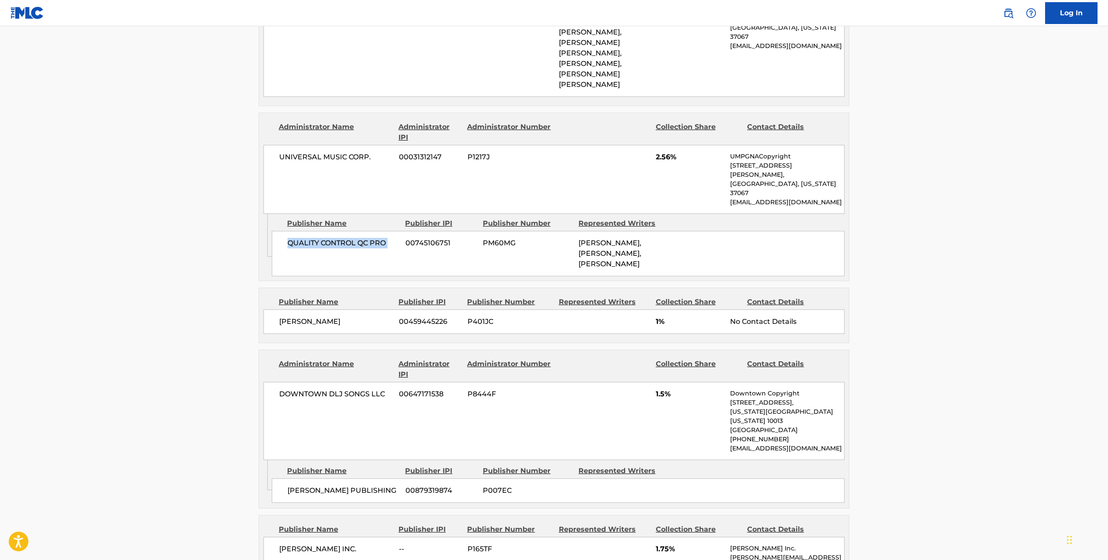
scroll to position [2140, 0]
click at [310, 315] on span "[PERSON_NAME]" at bounding box center [335, 320] width 113 height 10
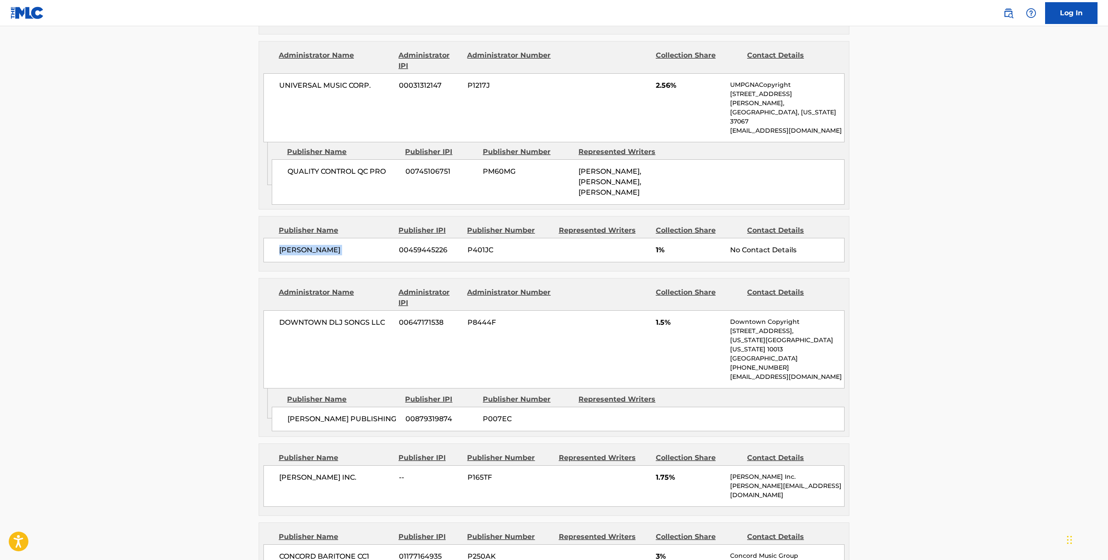
scroll to position [2223, 0]
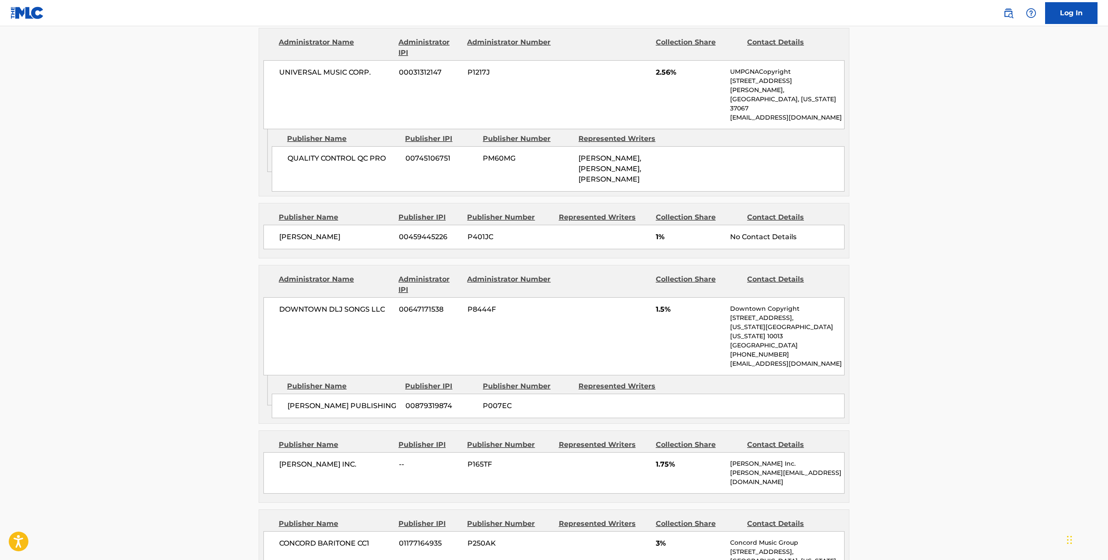
click at [327, 304] on span "DOWNTOWN DLJ SONGS LLC" at bounding box center [335, 309] width 113 height 10
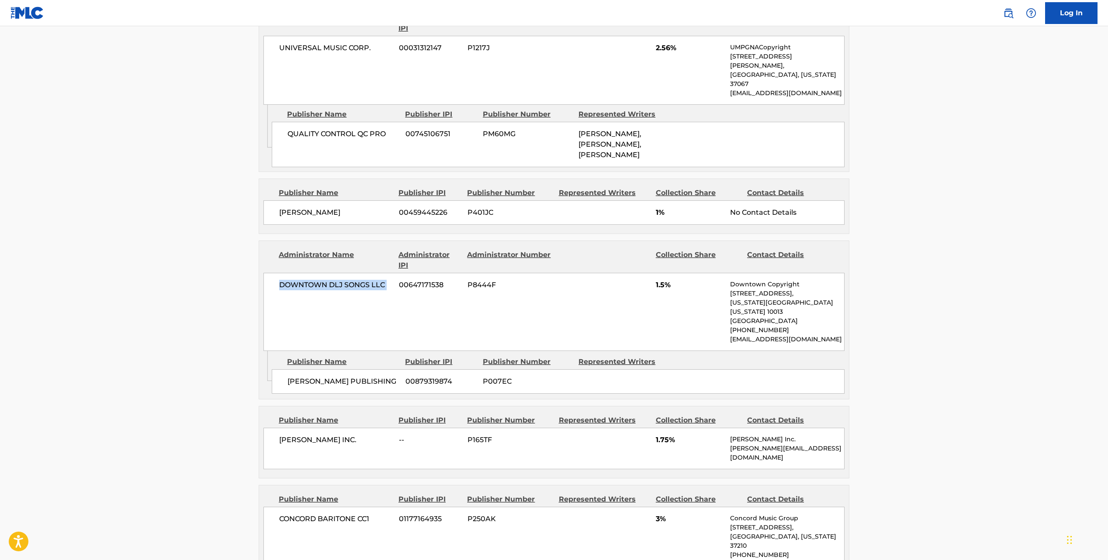
scroll to position [2242, 0]
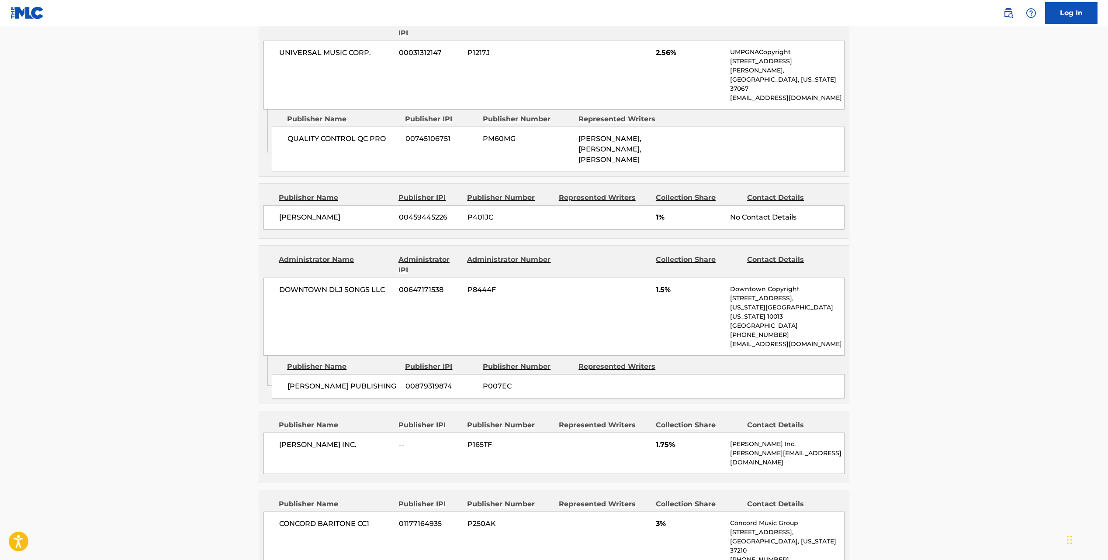
click at [308, 381] on span "[PERSON_NAME] PUBLISHING" at bounding box center [342, 386] width 111 height 10
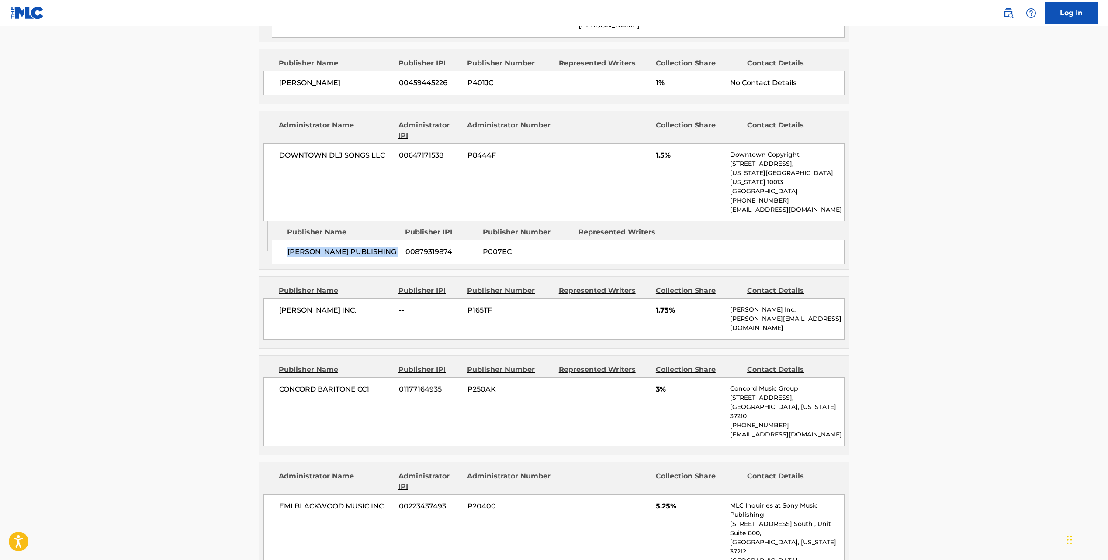
scroll to position [2377, 0]
click at [311, 305] on span "[PERSON_NAME] INC." at bounding box center [335, 310] width 113 height 10
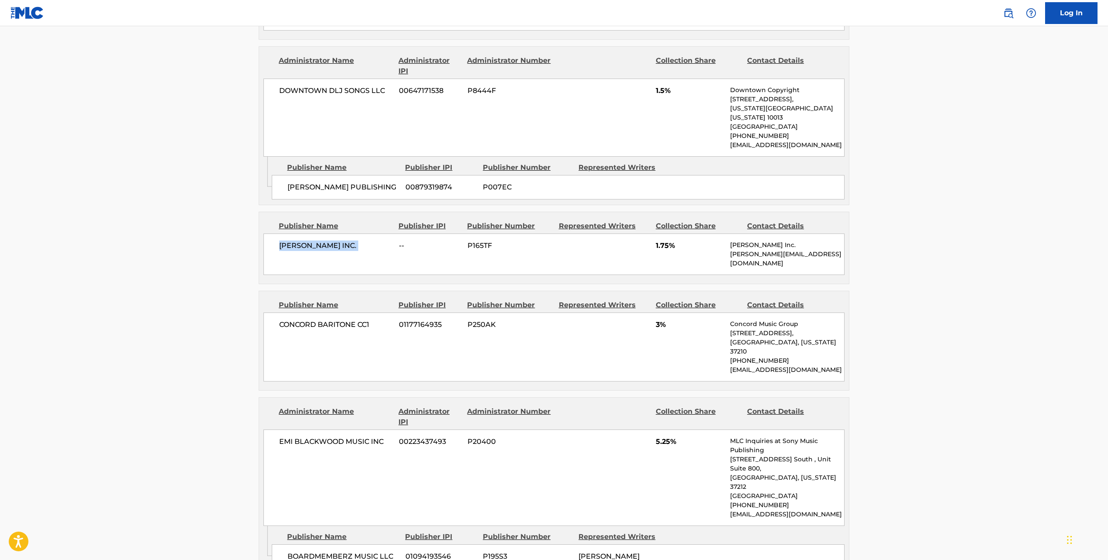
scroll to position [2445, 0]
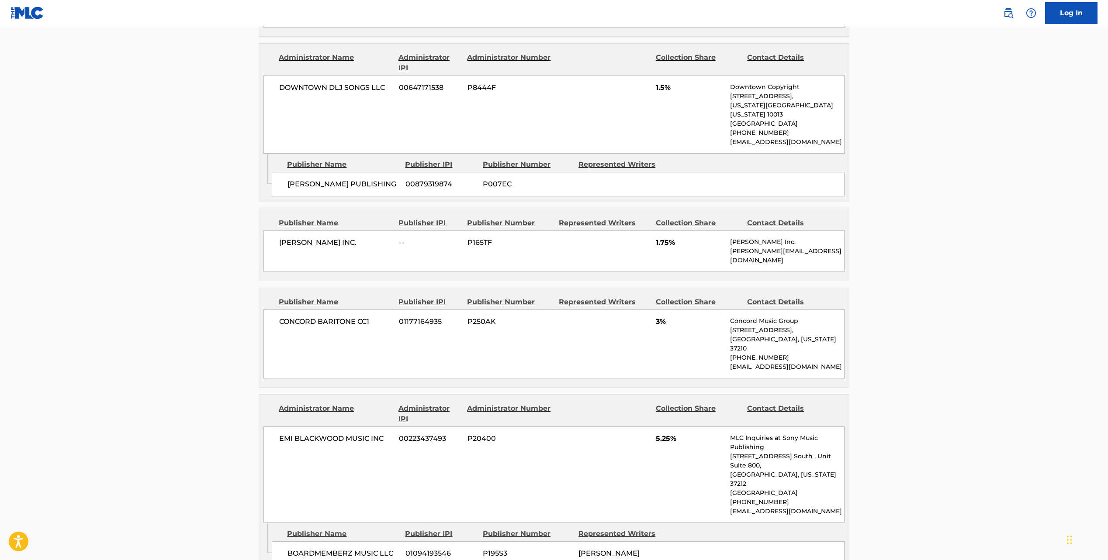
click at [345, 317] on span "CONCORD BARITONE CC1" at bounding box center [335, 322] width 113 height 10
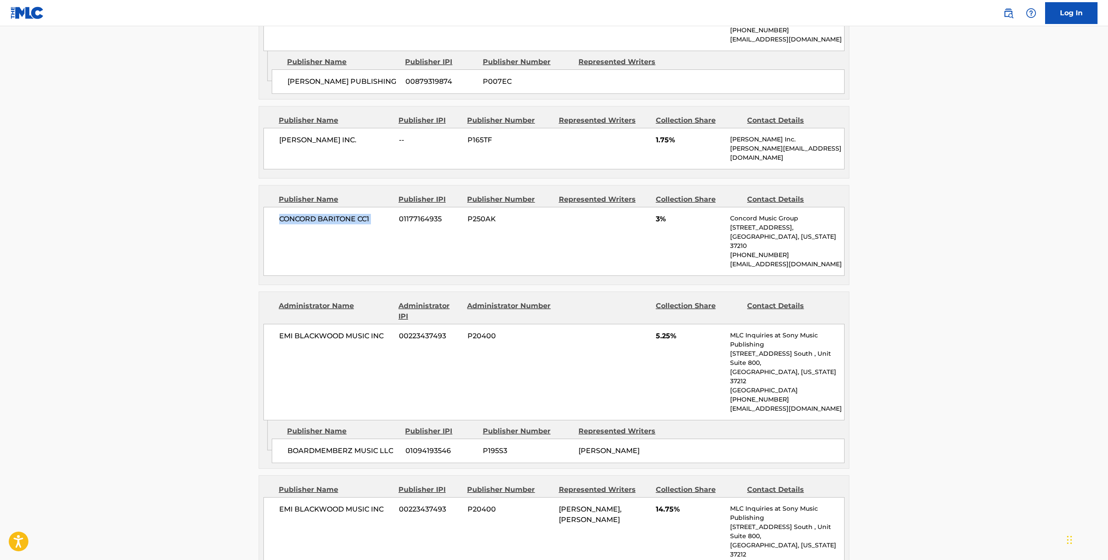
scroll to position [2548, 0]
click at [330, 330] on span "EMI BLACKWOOD MUSIC INC" at bounding box center [335, 335] width 113 height 10
click at [307, 445] on span "BOARDMEMBERZ MUSIC LLC" at bounding box center [342, 450] width 111 height 10
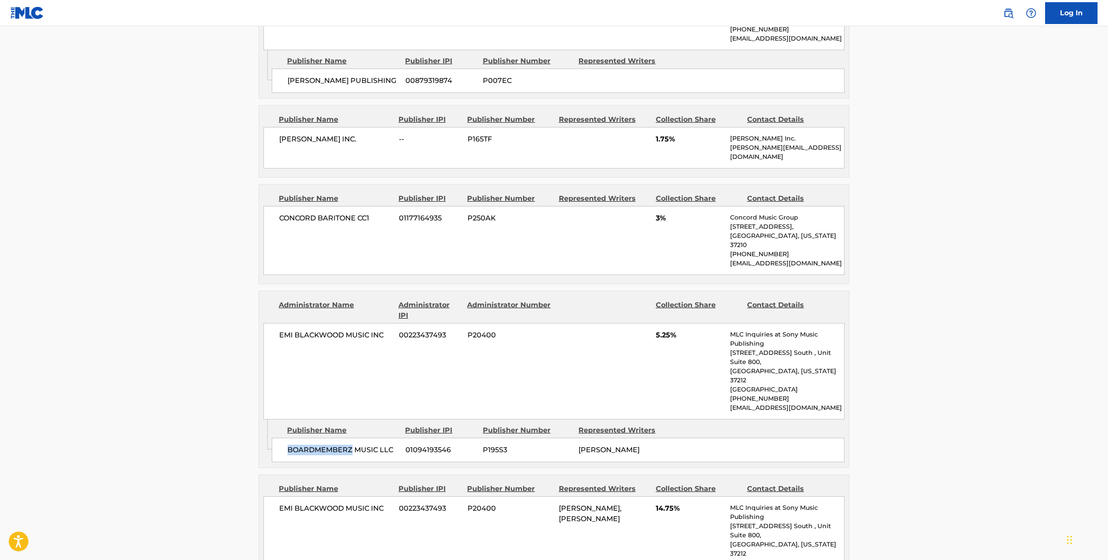
click at [307, 445] on span "BOARDMEMBERZ MUSIC LLC" at bounding box center [342, 450] width 111 height 10
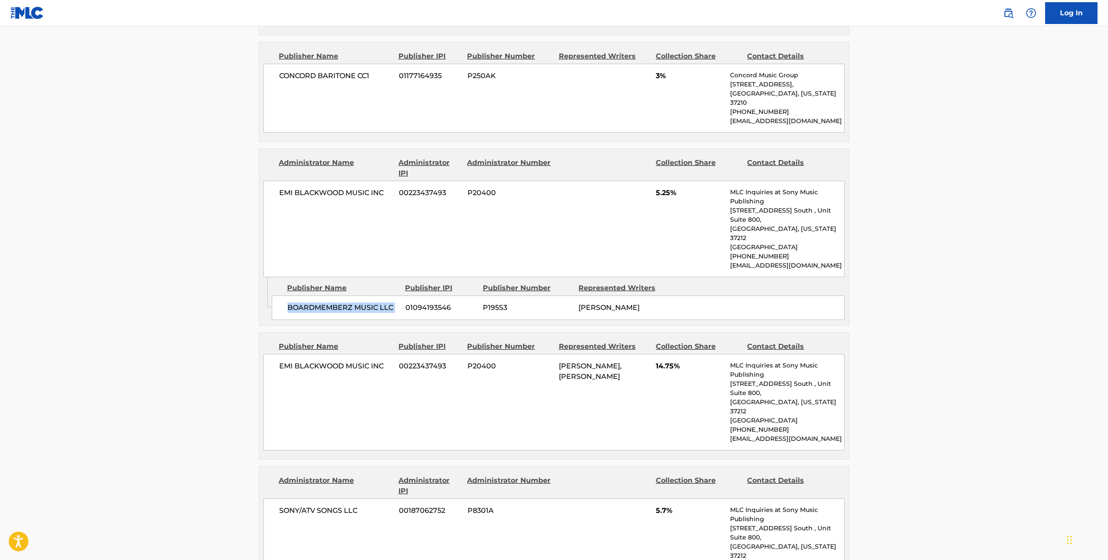
scroll to position [2691, 0]
click at [338, 360] on span "EMI BLACKWOOD MUSIC INC" at bounding box center [335, 365] width 113 height 10
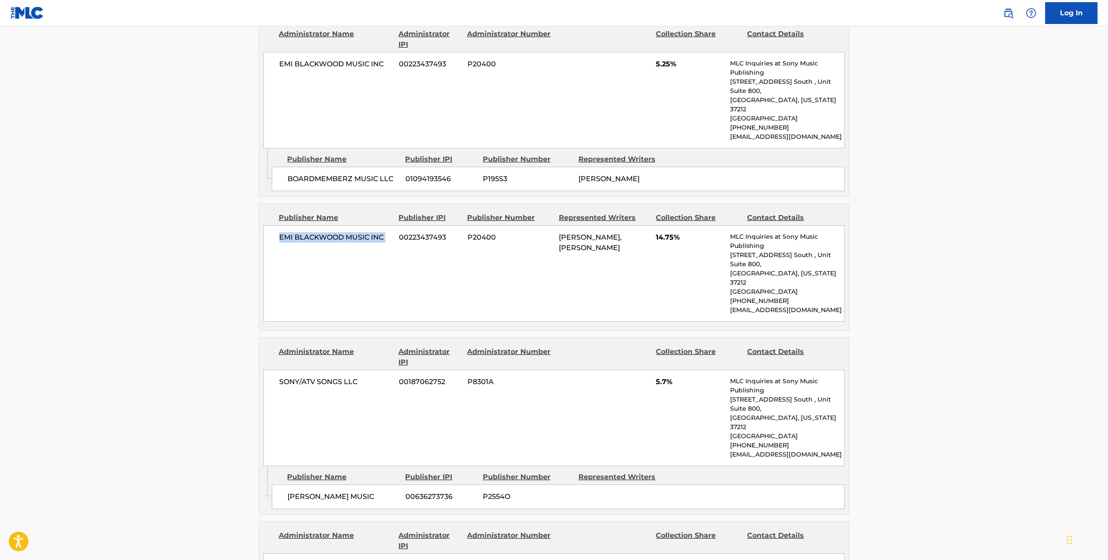
scroll to position [2822, 0]
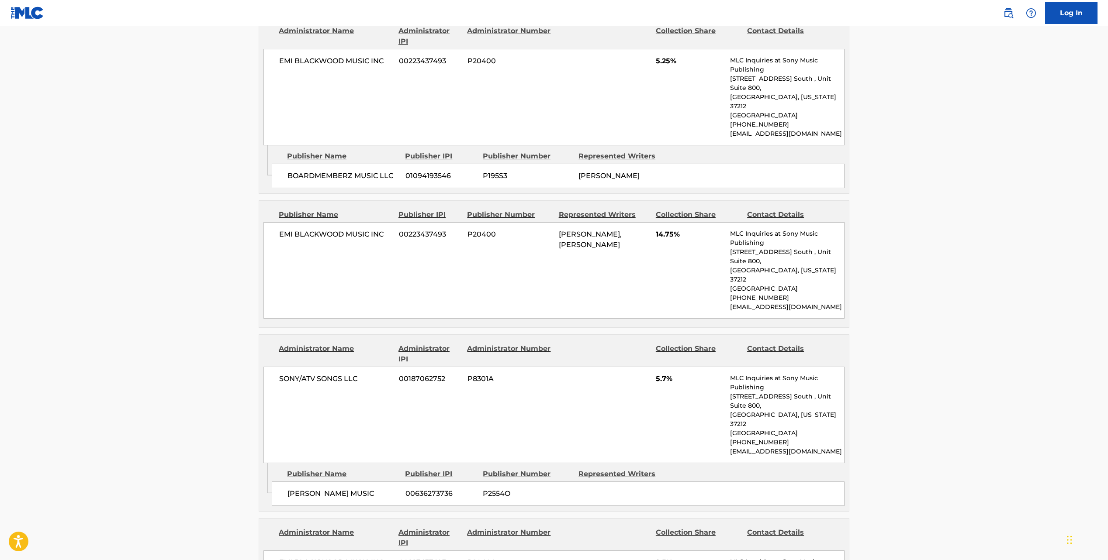
click at [315, 374] on span "SONY/ATV SONGS LLC" at bounding box center [335, 379] width 113 height 10
click at [314, 482] on div "[PERSON_NAME] MUSIC 00636273736 P2554O" at bounding box center [558, 494] width 573 height 24
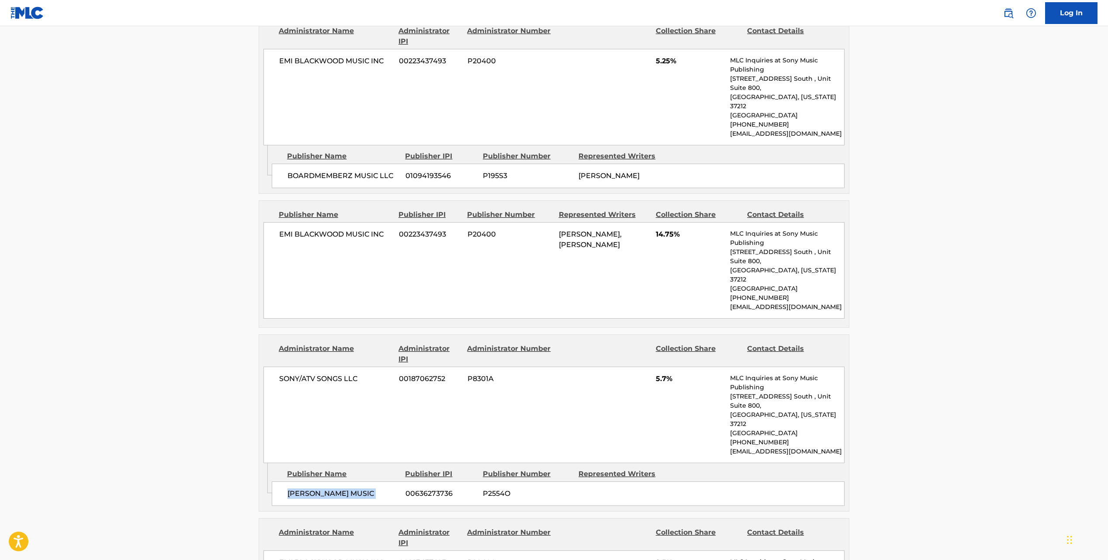
click at [314, 482] on div "[PERSON_NAME] MUSIC 00636273736 P2554O" at bounding box center [558, 494] width 573 height 24
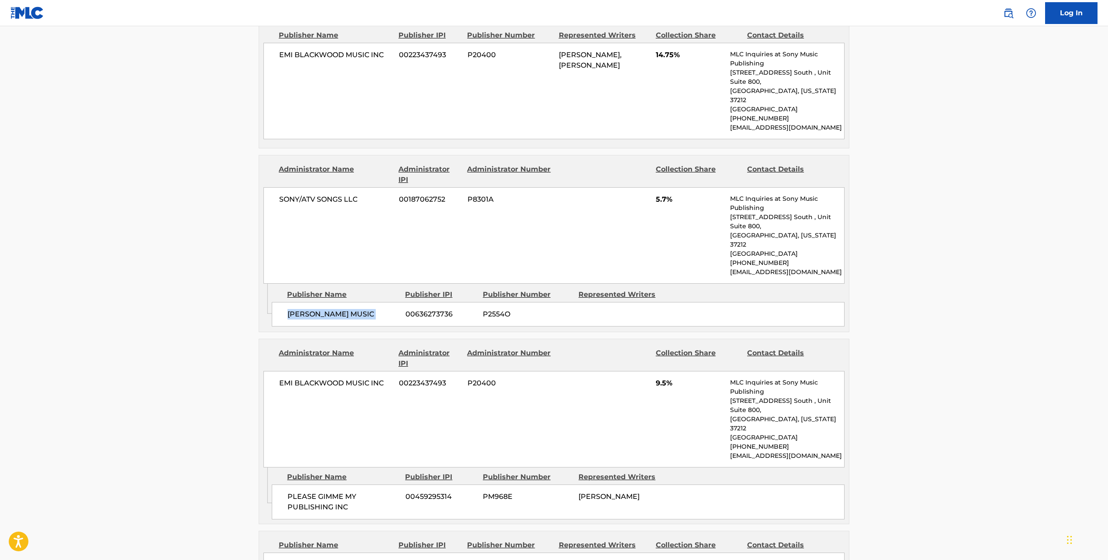
scroll to position [3001, 0]
click at [355, 372] on div "EMI [PERSON_NAME] MUSIC INC 00223437493 P20400 9.5% MLC Inquiries at Sony Music…" at bounding box center [553, 420] width 581 height 97
click at [305, 493] on span "PLEASE GIMME MY PUBLISHING INC" at bounding box center [342, 503] width 111 height 21
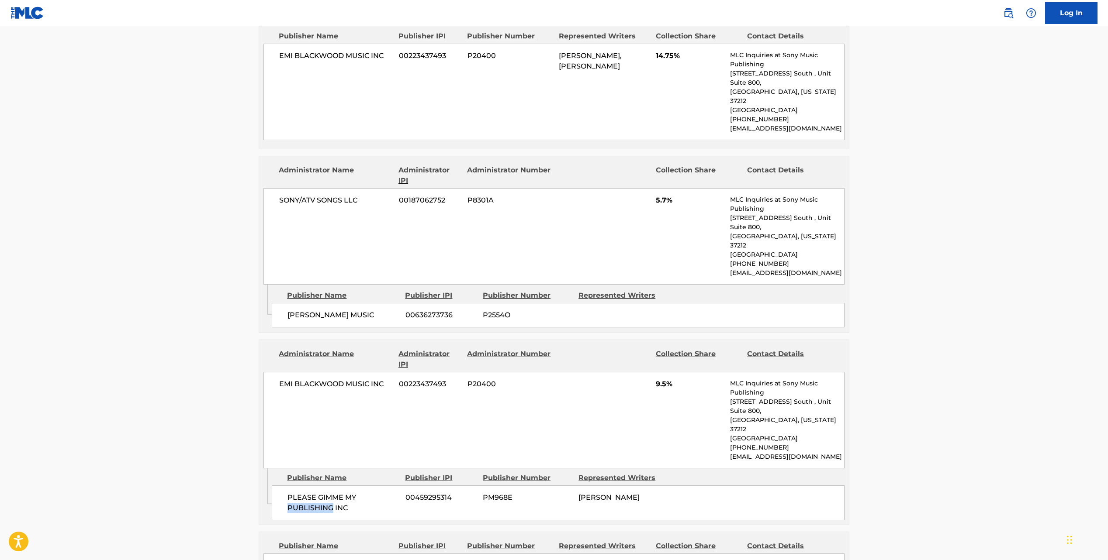
click at [305, 493] on span "PLEASE GIMME MY PUBLISHING INC" at bounding box center [342, 503] width 111 height 21
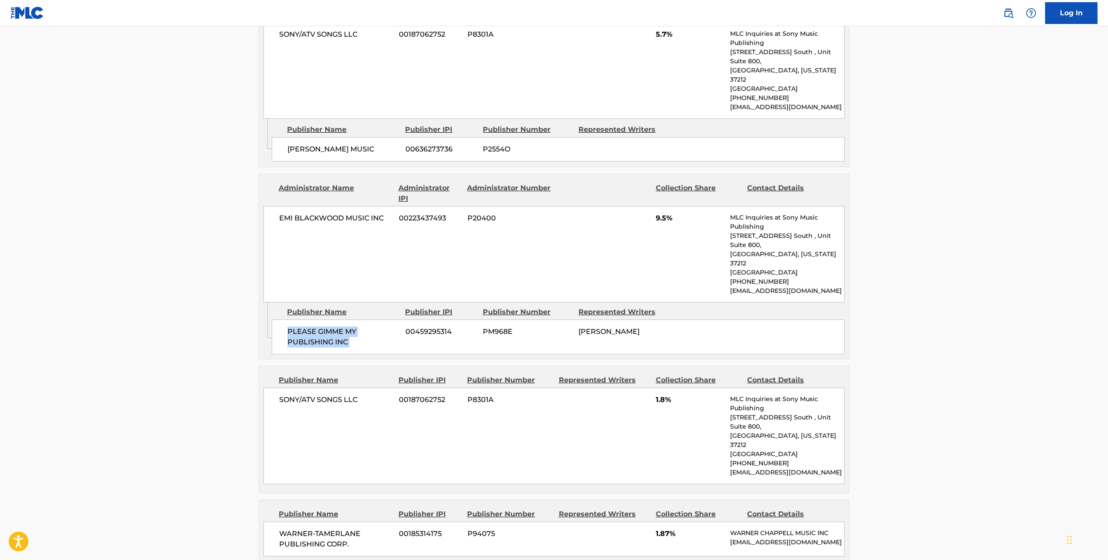
scroll to position [3172, 0]
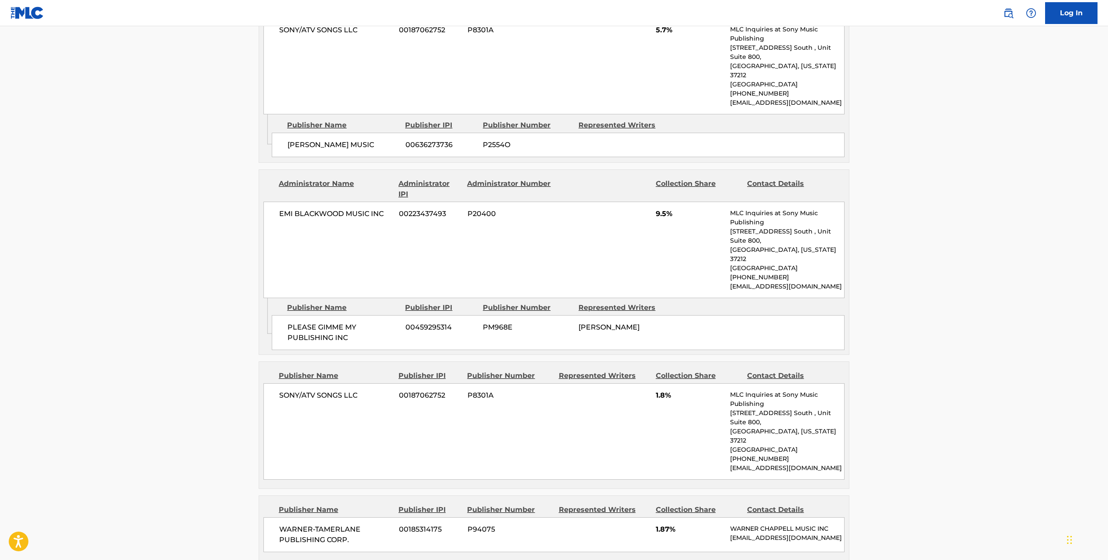
click at [315, 391] on span "SONY/ATV SONGS LLC" at bounding box center [335, 396] width 113 height 10
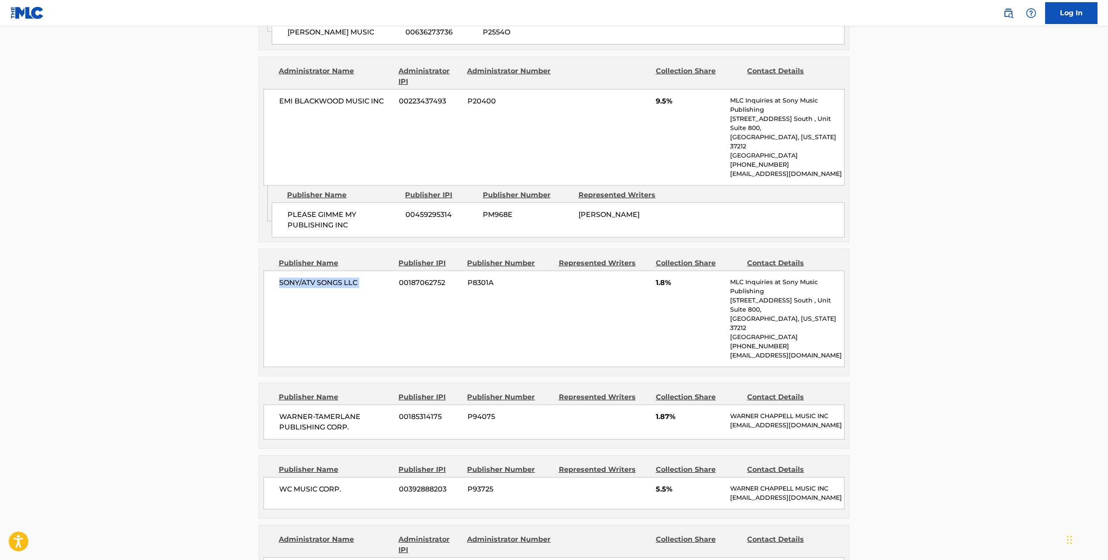
scroll to position [3293, 0]
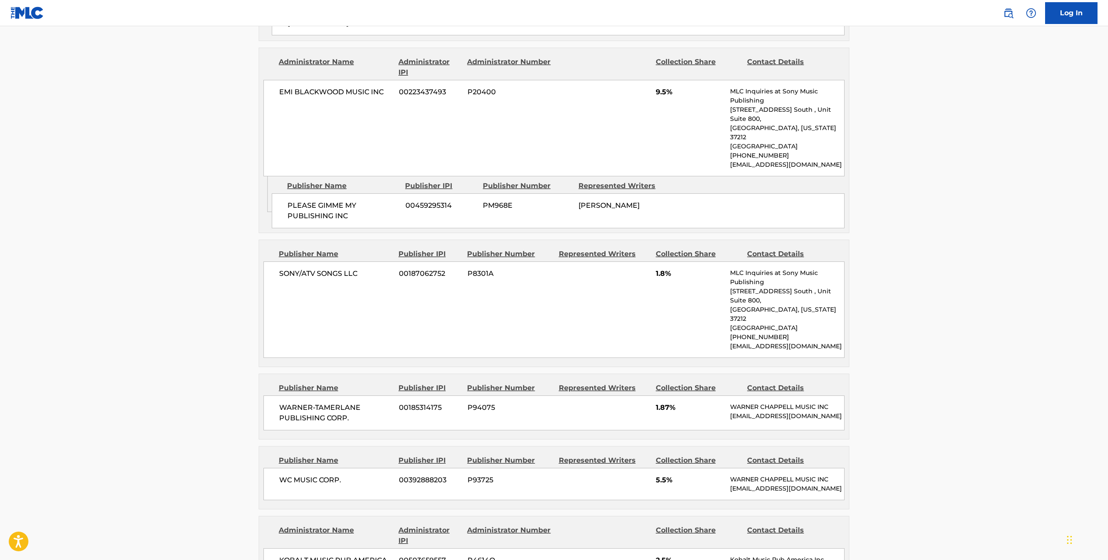
click at [315, 403] on span "WARNER-TAMERLANE PUBLISHING CORP." at bounding box center [335, 413] width 113 height 21
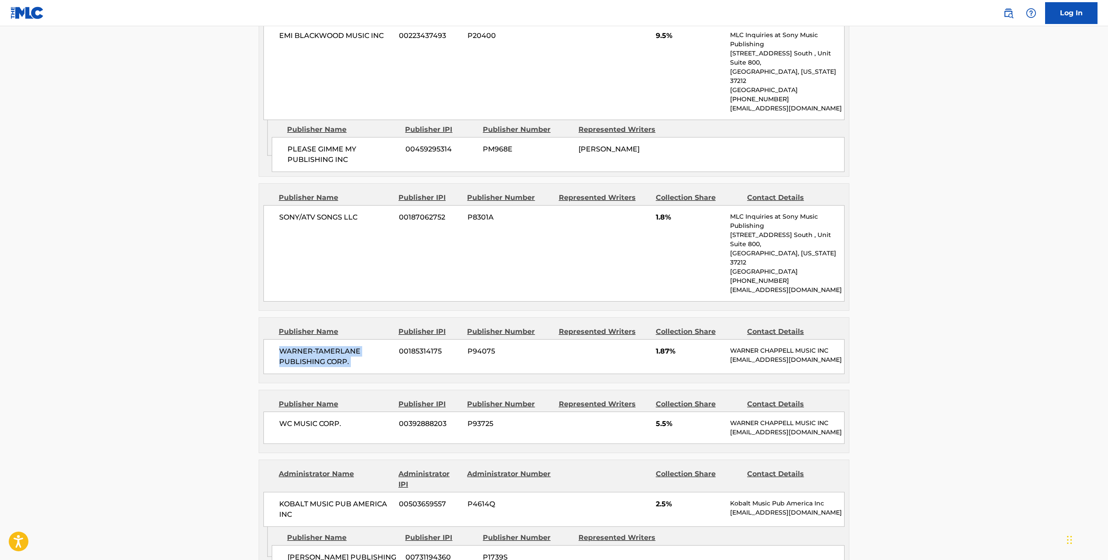
scroll to position [3351, 0]
click at [308, 418] on span "WC MUSIC CORP." at bounding box center [335, 423] width 113 height 10
click at [306, 418] on span "WC MUSIC CORP." at bounding box center [335, 423] width 113 height 10
click at [303, 418] on span "WC MUSIC CORP." at bounding box center [335, 423] width 113 height 10
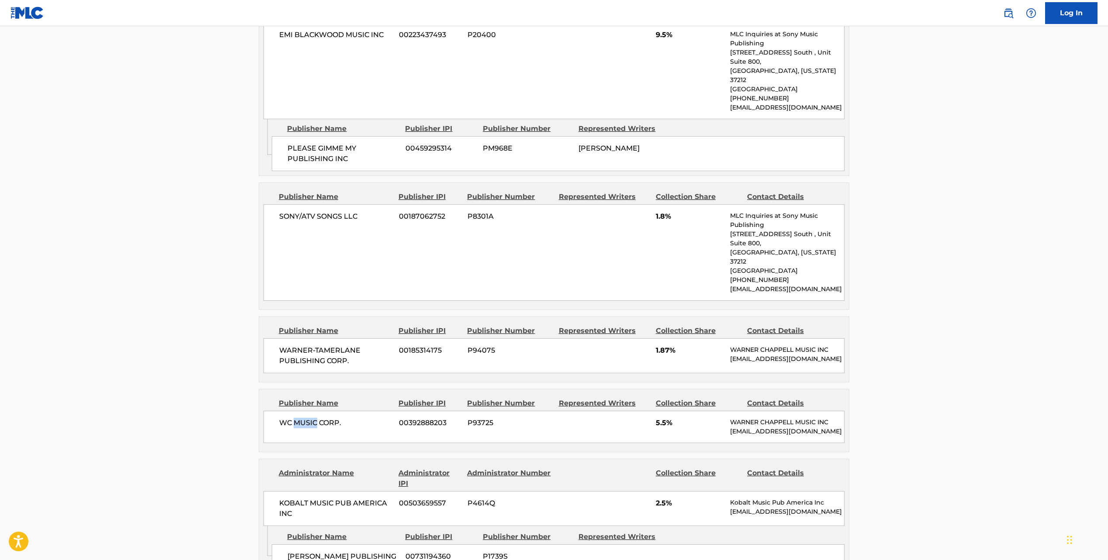
click at [303, 418] on span "WC MUSIC CORP." at bounding box center [335, 423] width 113 height 10
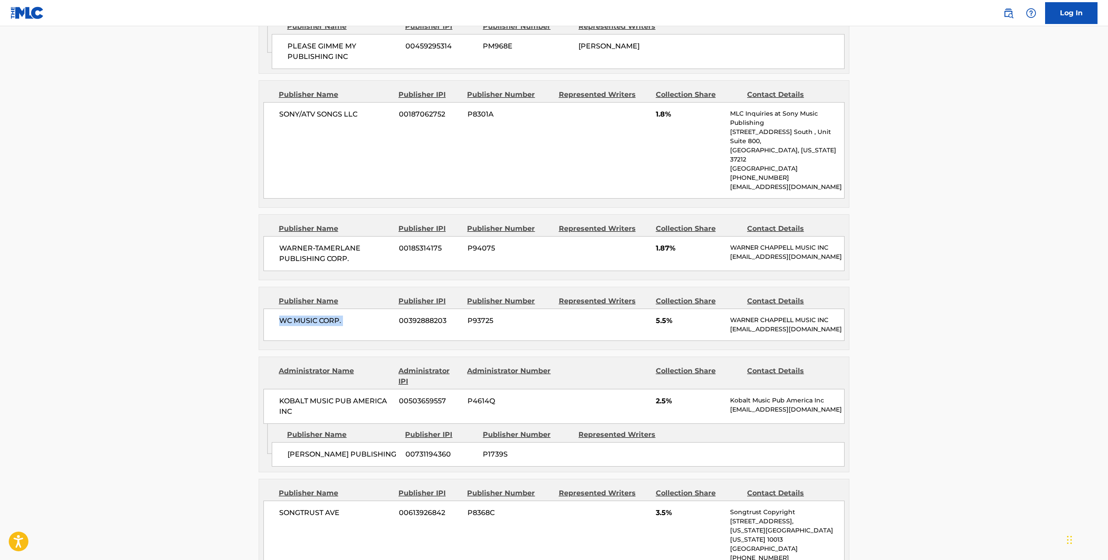
scroll to position [3458, 0]
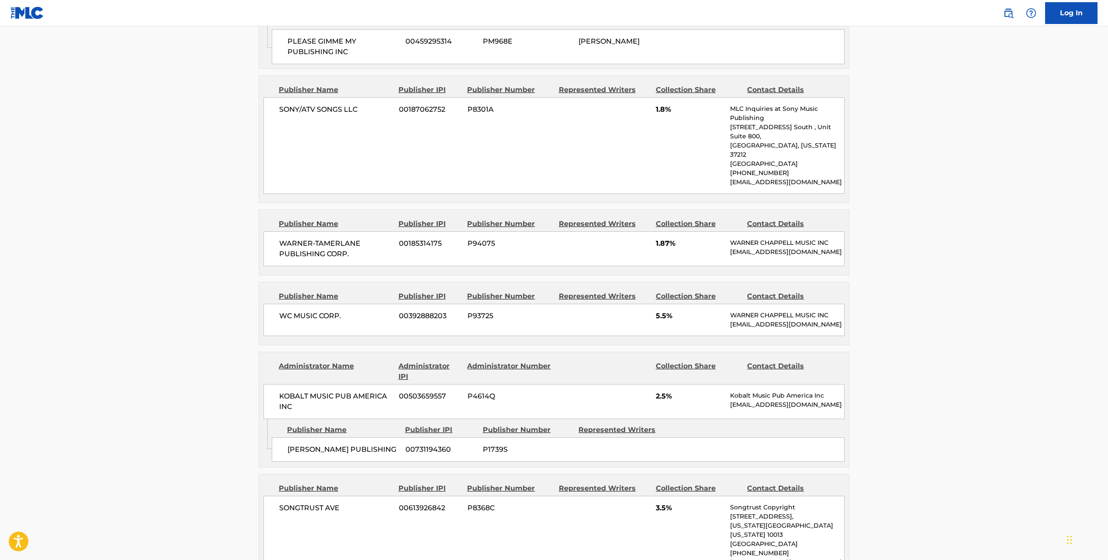
click at [305, 391] on span "KOBALT MUSIC PUB AMERICA INC" at bounding box center [335, 401] width 113 height 21
click at [309, 445] on span "[PERSON_NAME] PUBLISHING" at bounding box center [342, 450] width 111 height 10
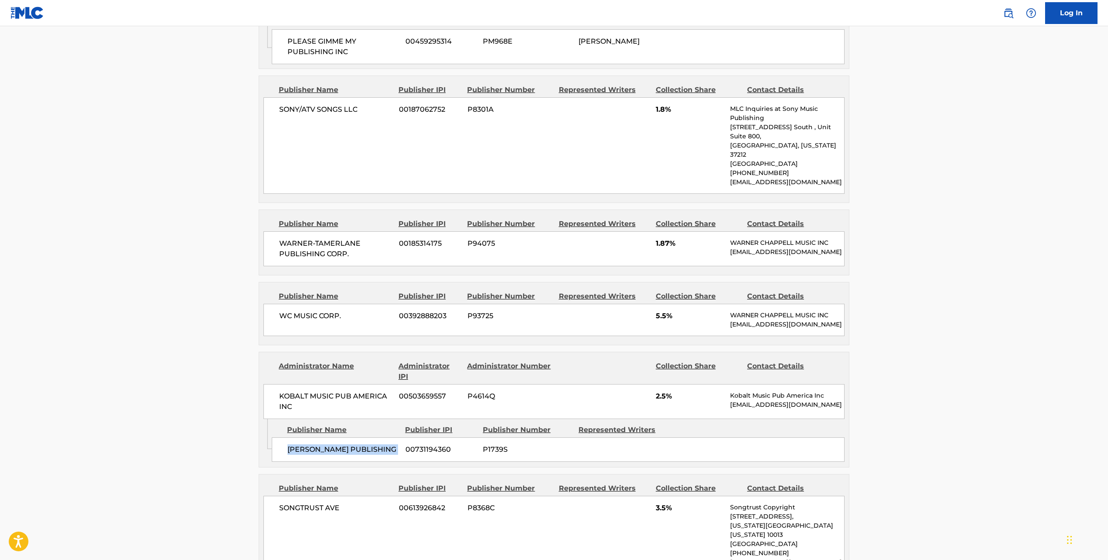
click at [309, 445] on span "[PERSON_NAME] PUBLISHING" at bounding box center [342, 450] width 111 height 10
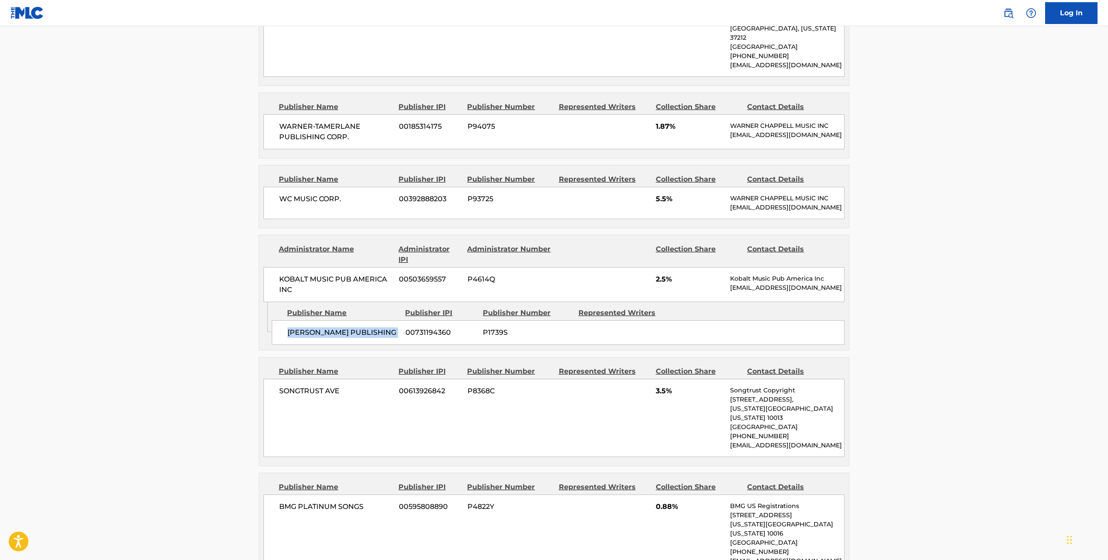
scroll to position [3578, 0]
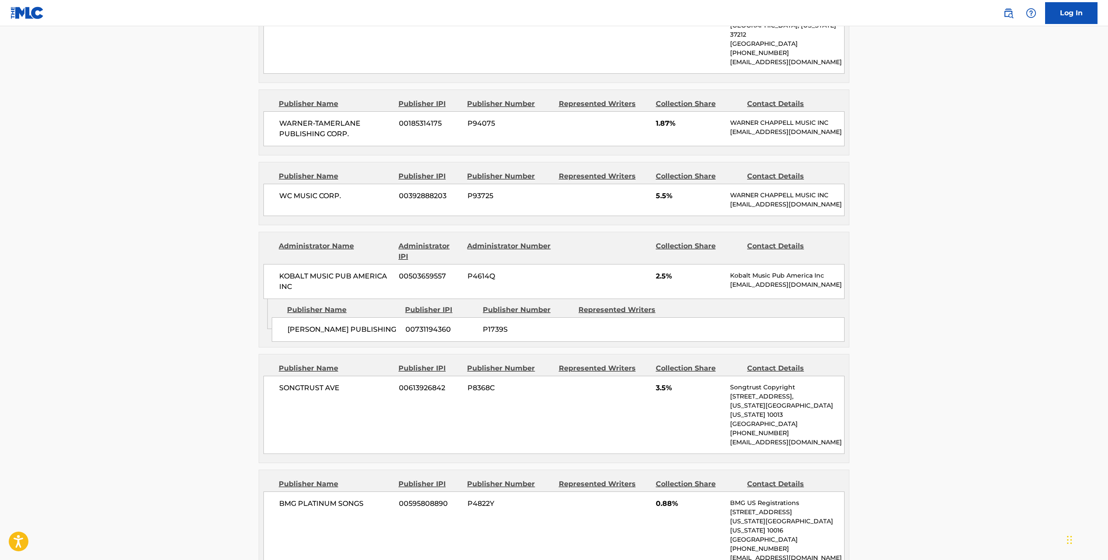
click at [309, 383] on span "SONGTRUST AVE" at bounding box center [335, 388] width 113 height 10
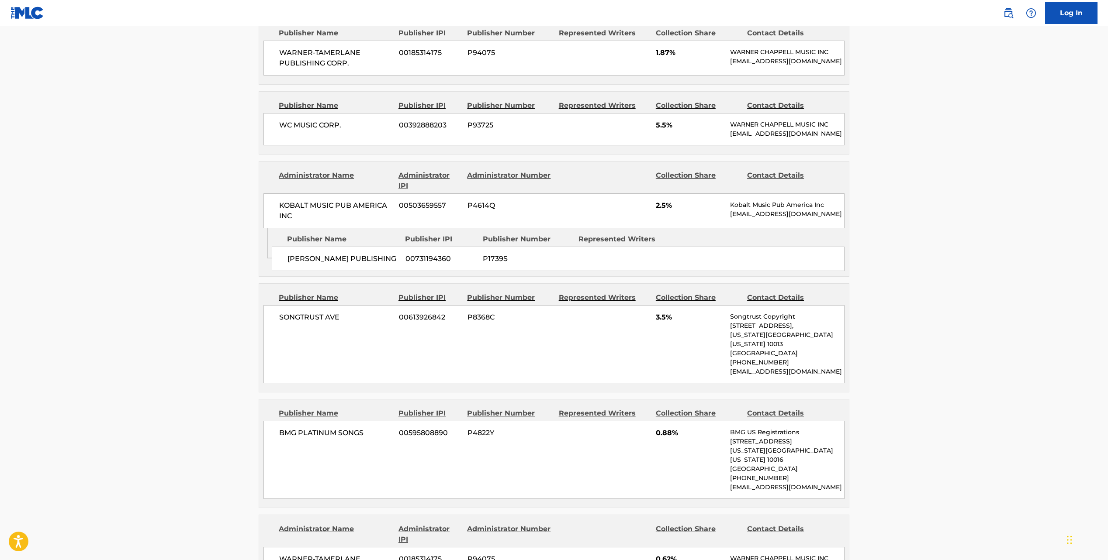
click at [327, 428] on span "BMG PLATINUM SONGS" at bounding box center [335, 433] width 113 height 10
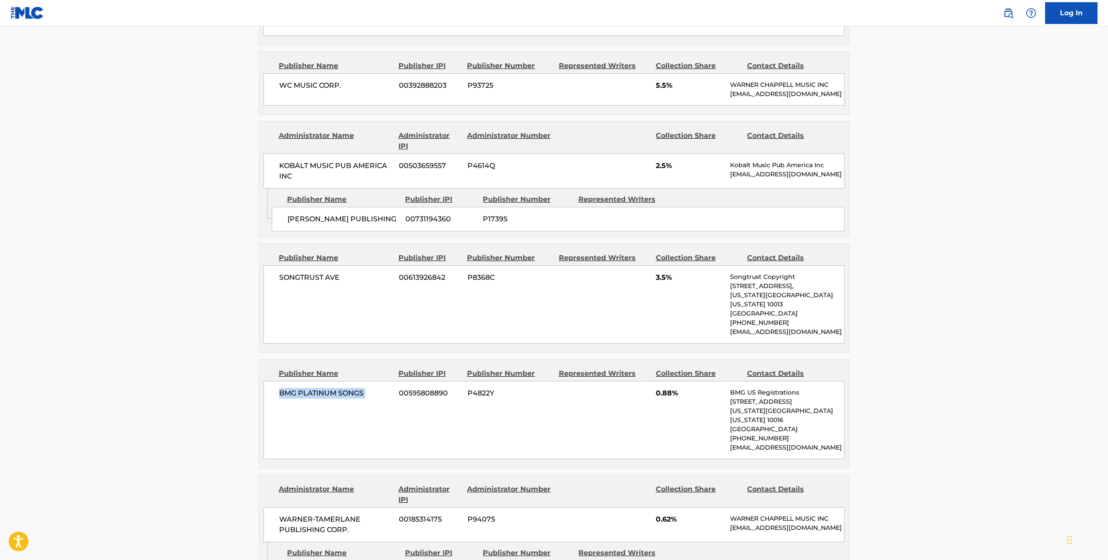
scroll to position [3696, 0]
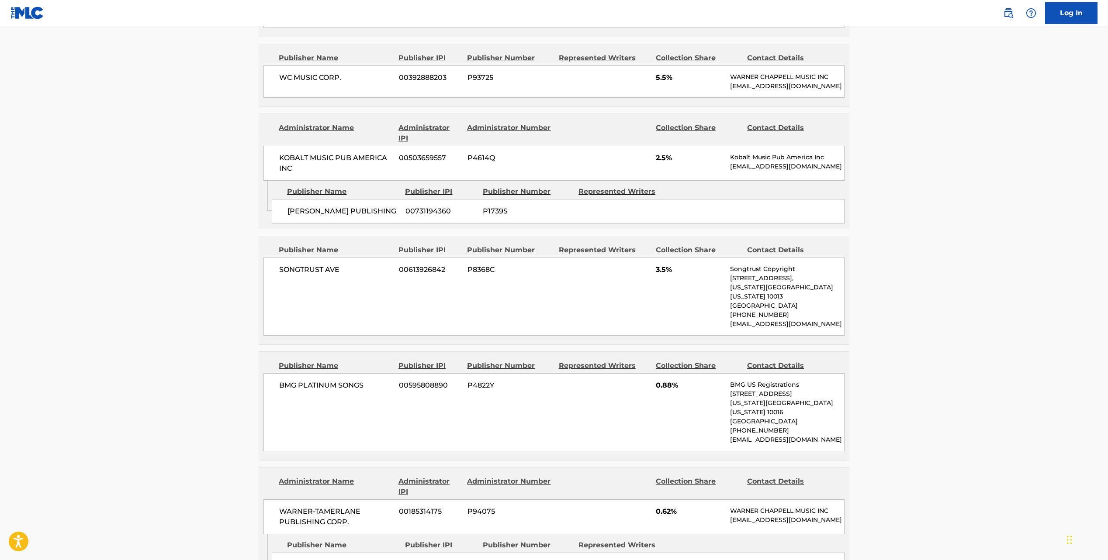
click at [276, 500] on div "WARNER-[PERSON_NAME] PUBLISHING CORP. 00185314175 P94075 0.62% [PERSON_NAME] MU…" at bounding box center [553, 517] width 581 height 35
click at [284, 507] on span "WARNER-TAMERLANE PUBLISHING CORP." at bounding box center [335, 517] width 113 height 21
click at [329, 560] on span "SUPERREAL PUBLISHING" at bounding box center [342, 565] width 111 height 10
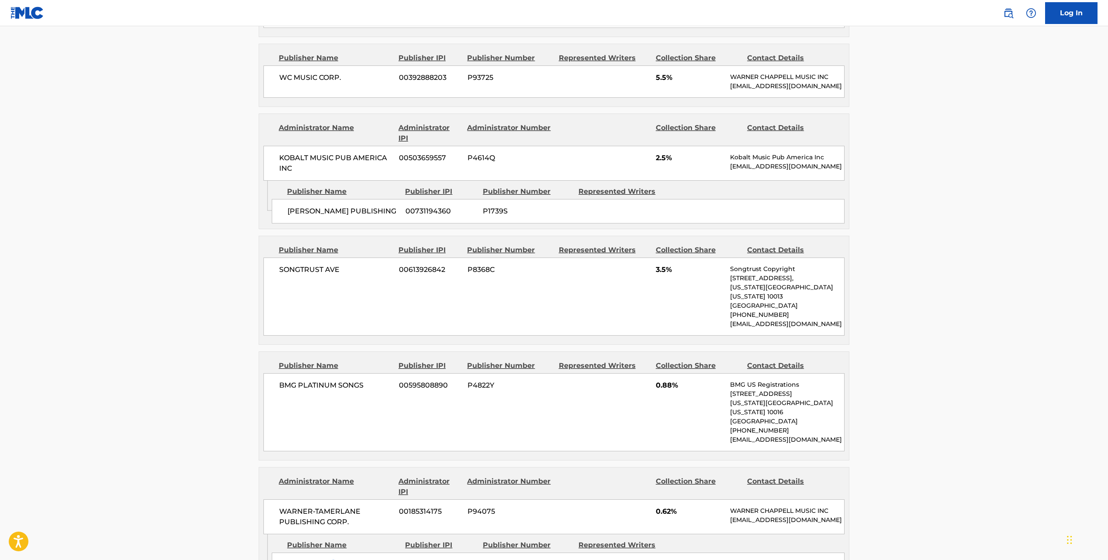
click at [329, 560] on span "SUPERREAL PUBLISHING" at bounding box center [342, 565] width 111 height 10
